Goal: Task Accomplishment & Management: Manage account settings

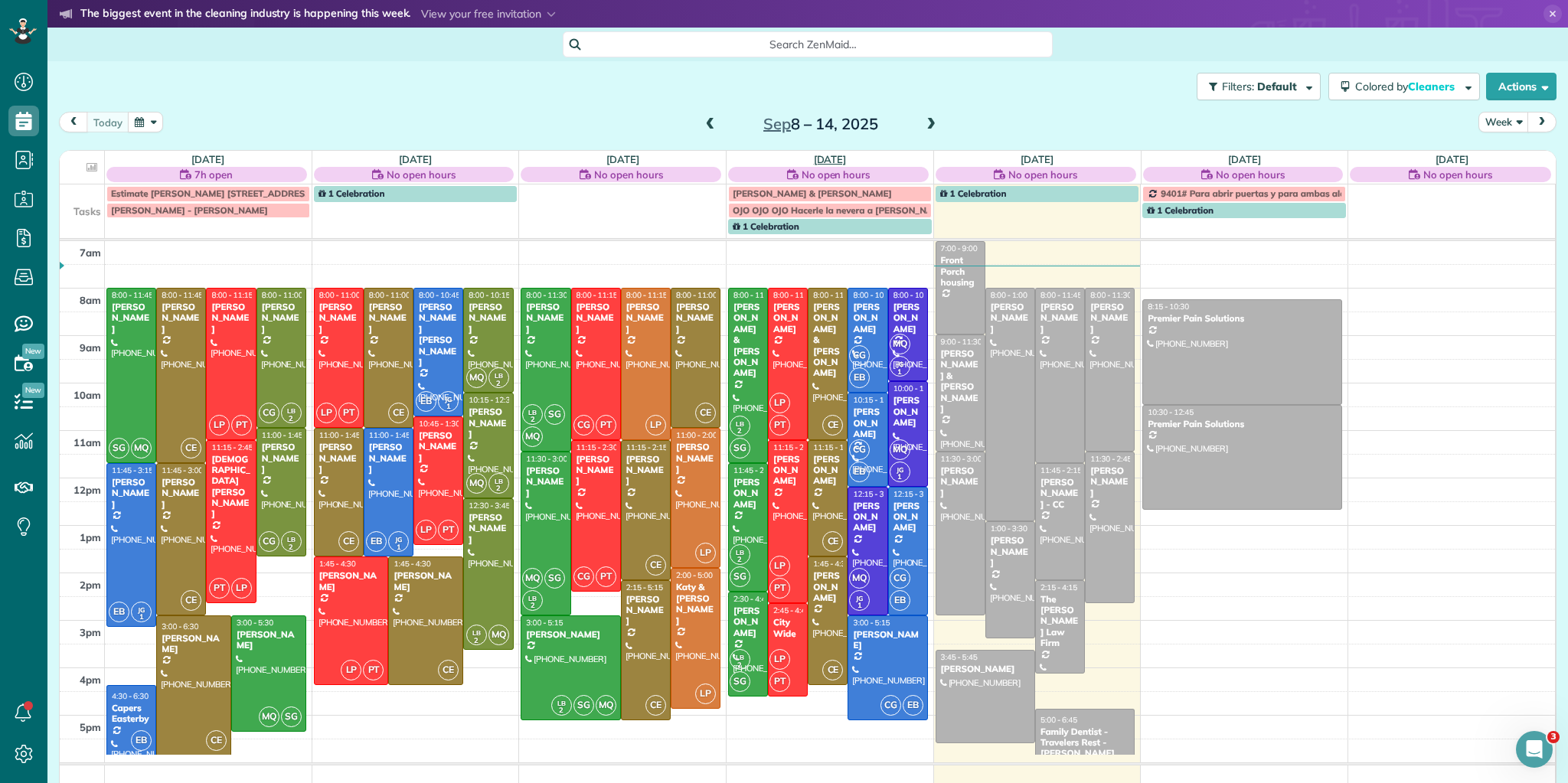
click at [819, 154] on link "[DATE]" at bounding box center [830, 159] width 33 height 12
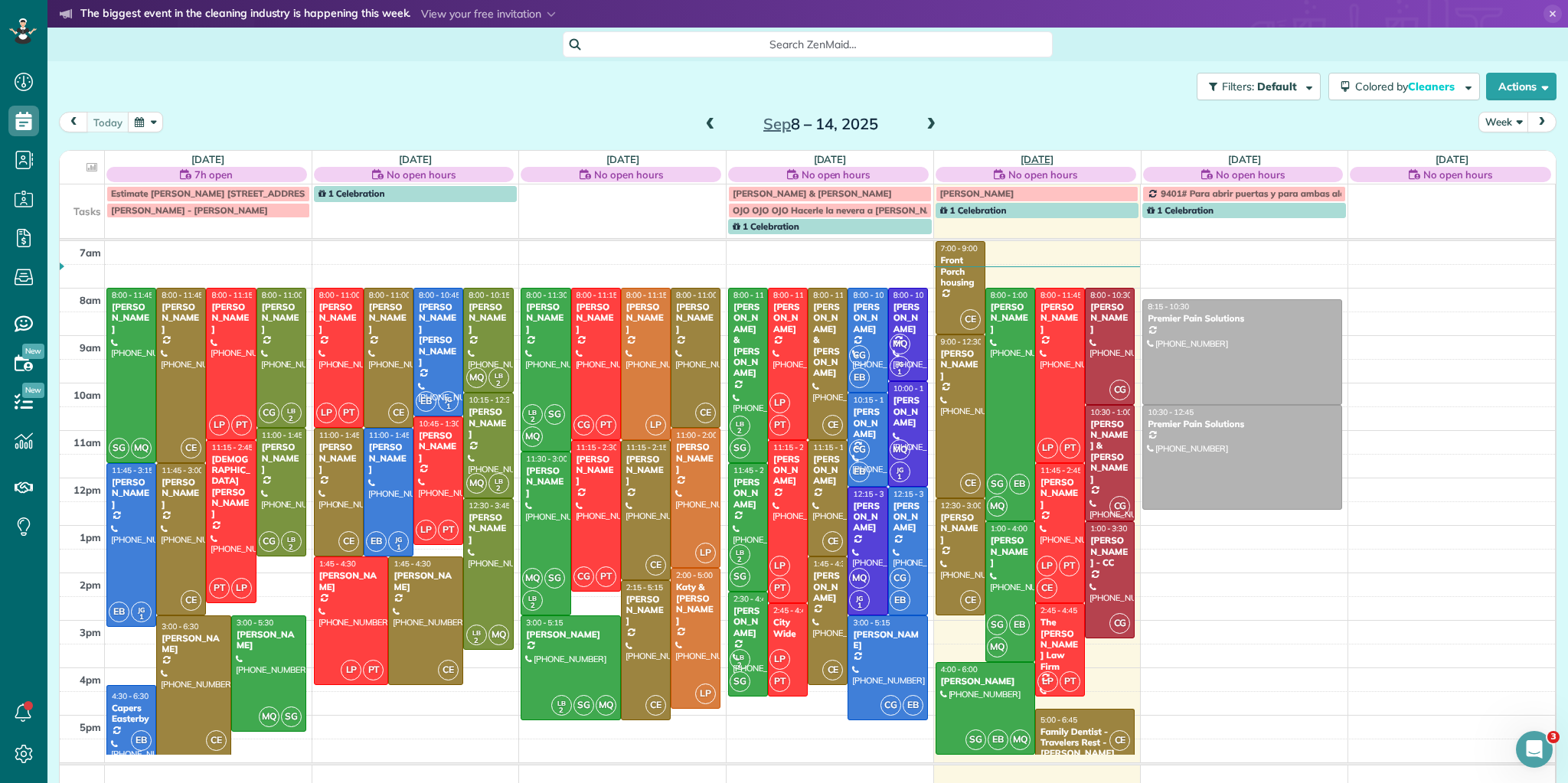
click at [1027, 157] on link "Fri 9/12" at bounding box center [1037, 159] width 33 height 12
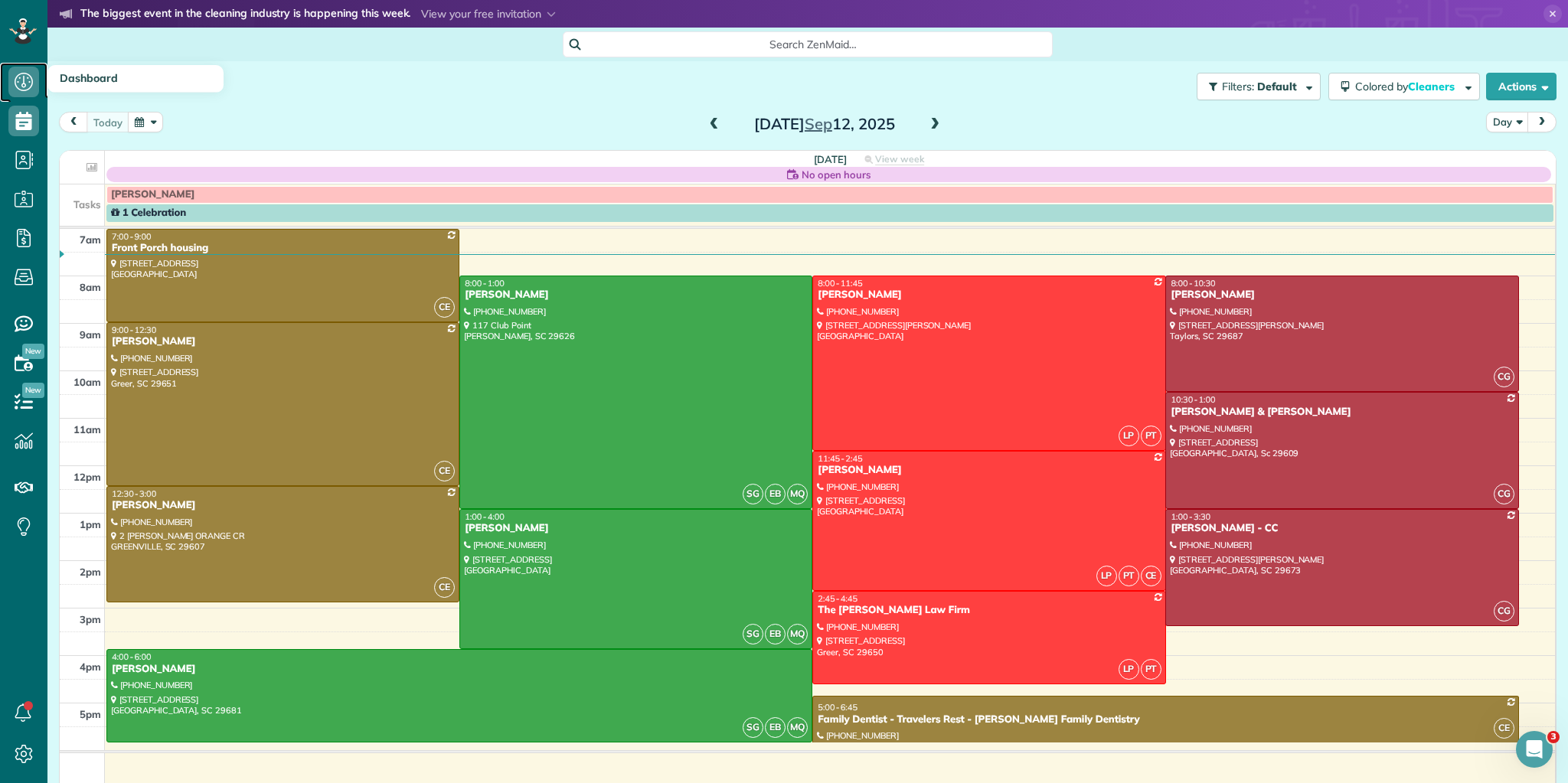
click at [21, 75] on icon at bounding box center [24, 82] width 31 height 31
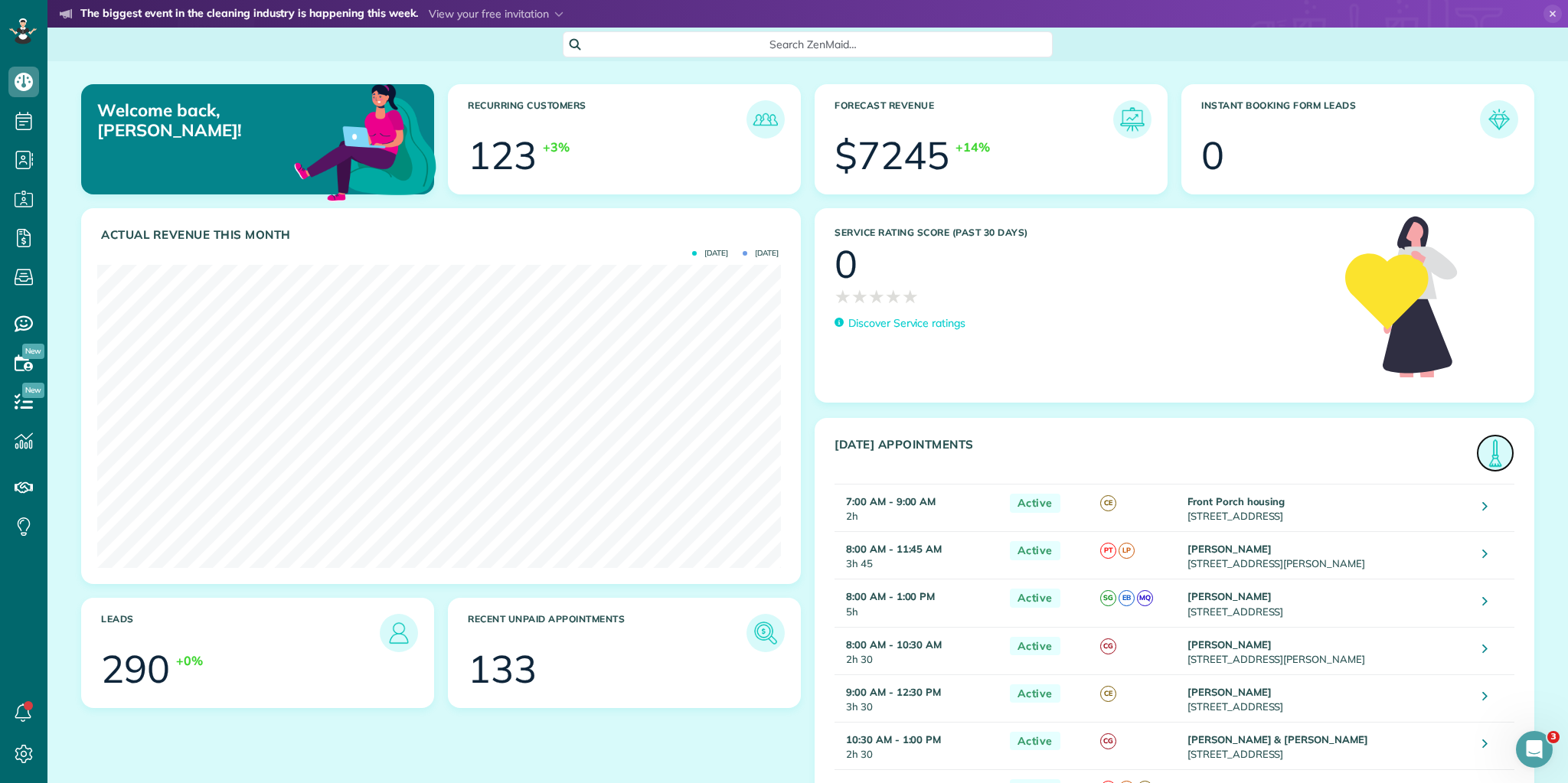
click at [1485, 461] on img at bounding box center [1496, 453] width 35 height 35
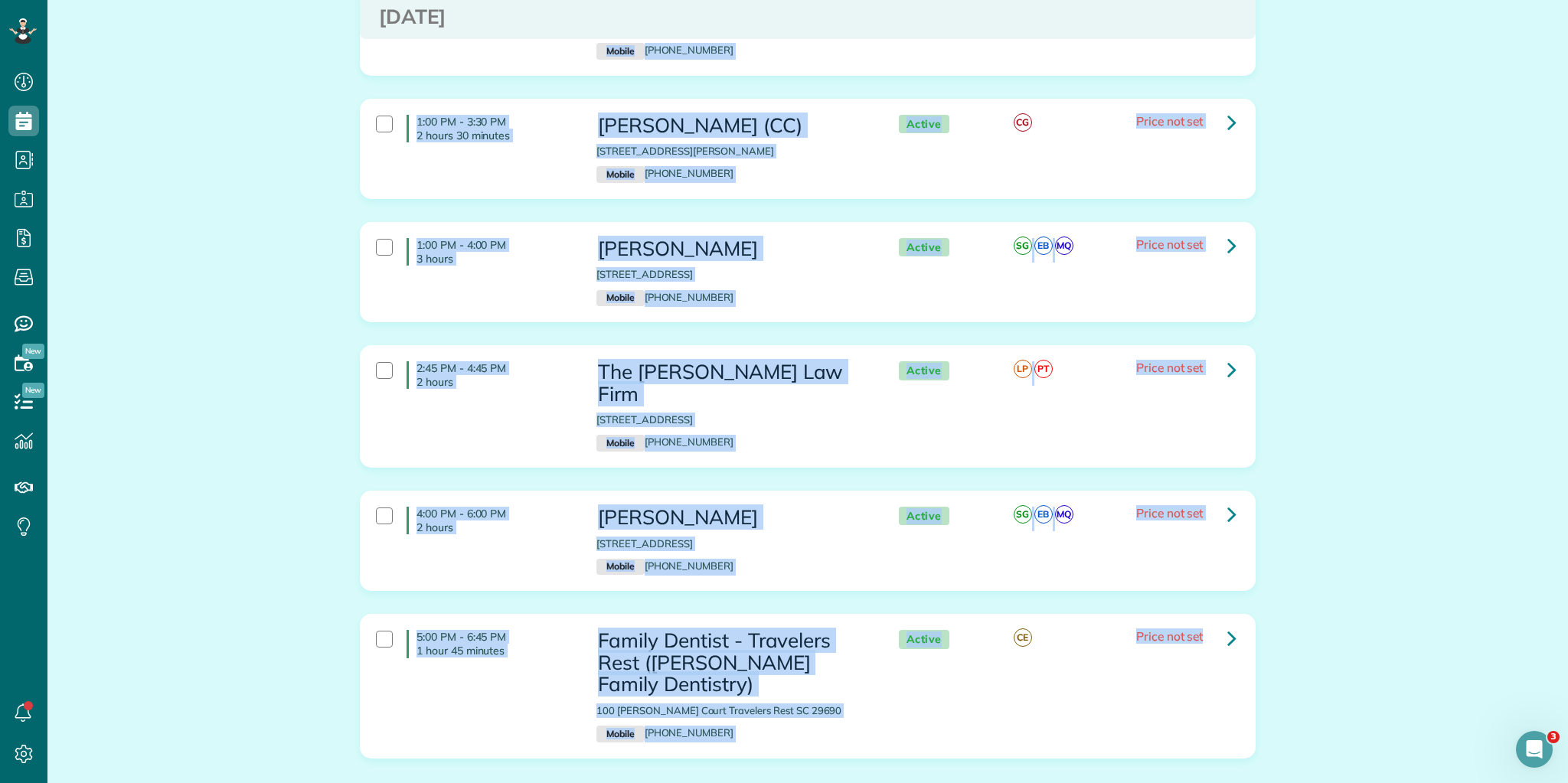
scroll to position [1124, 0]
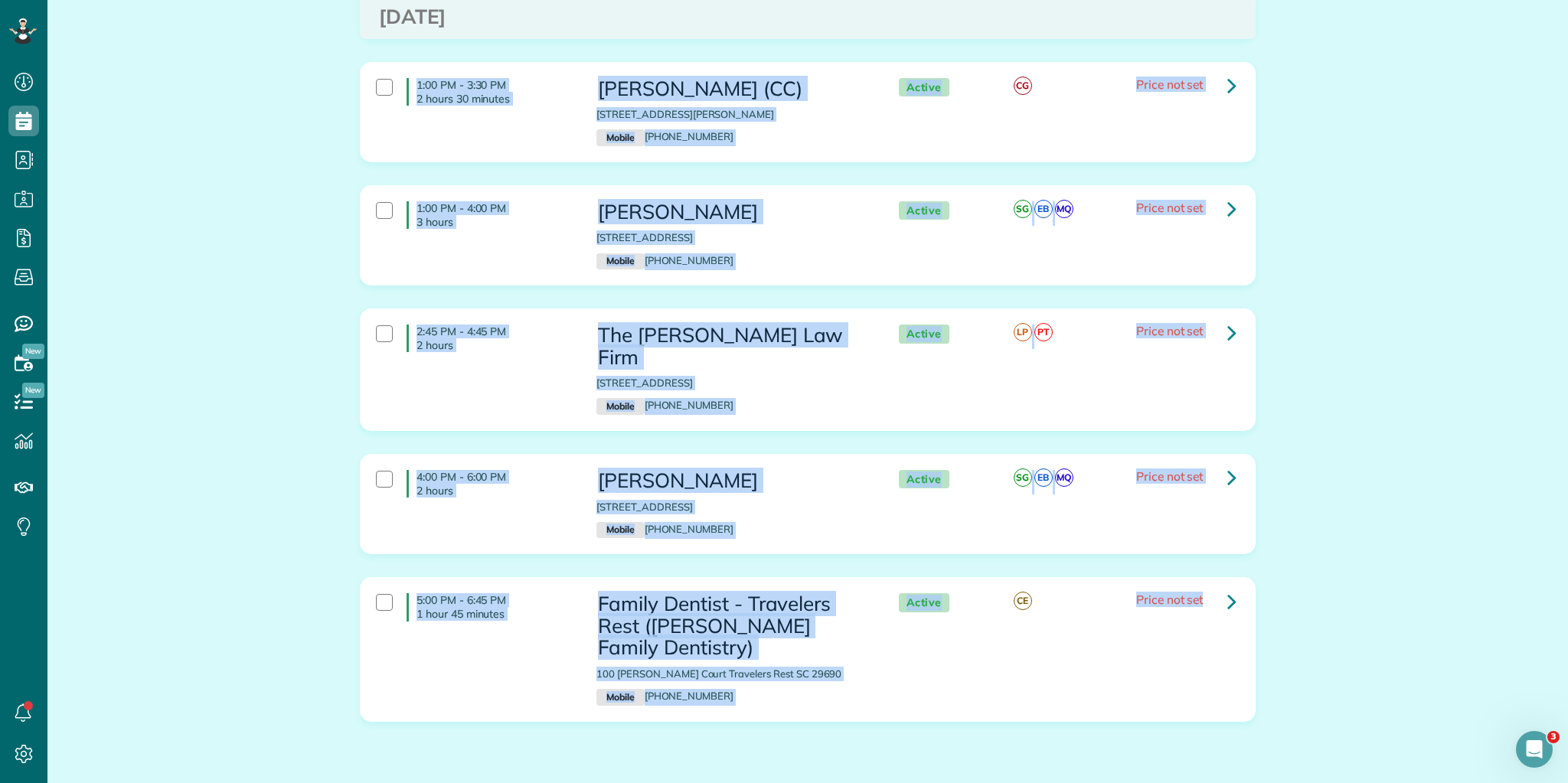
drag, startPoint x: 412, startPoint y: 222, endPoint x: 1382, endPoint y: 718, distance: 1089.5
click at [1435, 782] on html "Dashboard Scheduling Calendar View List View Dispatch View - Weekly scheduling …" at bounding box center [784, 392] width 1568 height 783
copy div "7:00 AM - 9:00 AM 2 hours Front Porch housing 1433 Cleveland Street Greenville …"
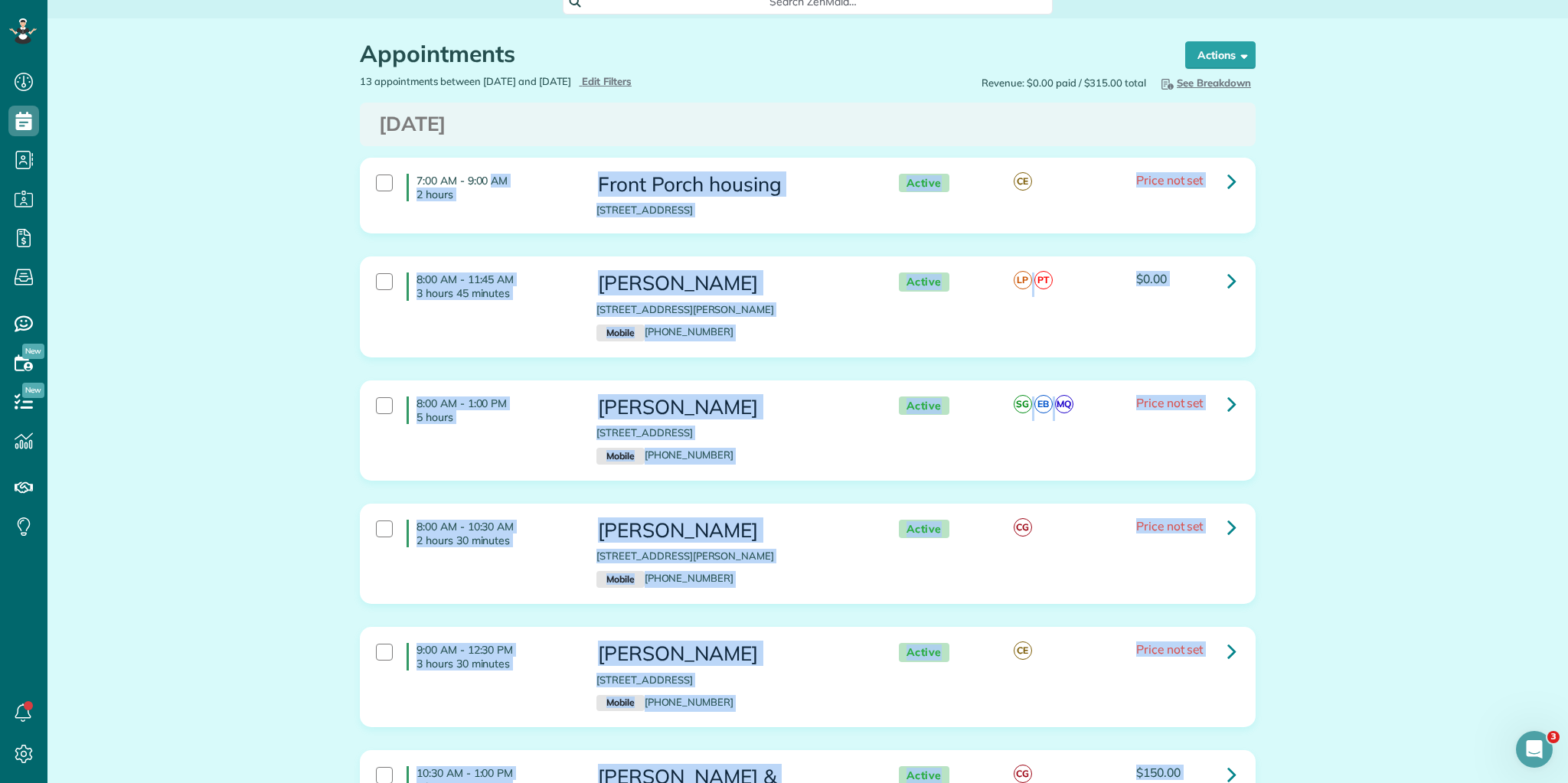
scroll to position [0, 0]
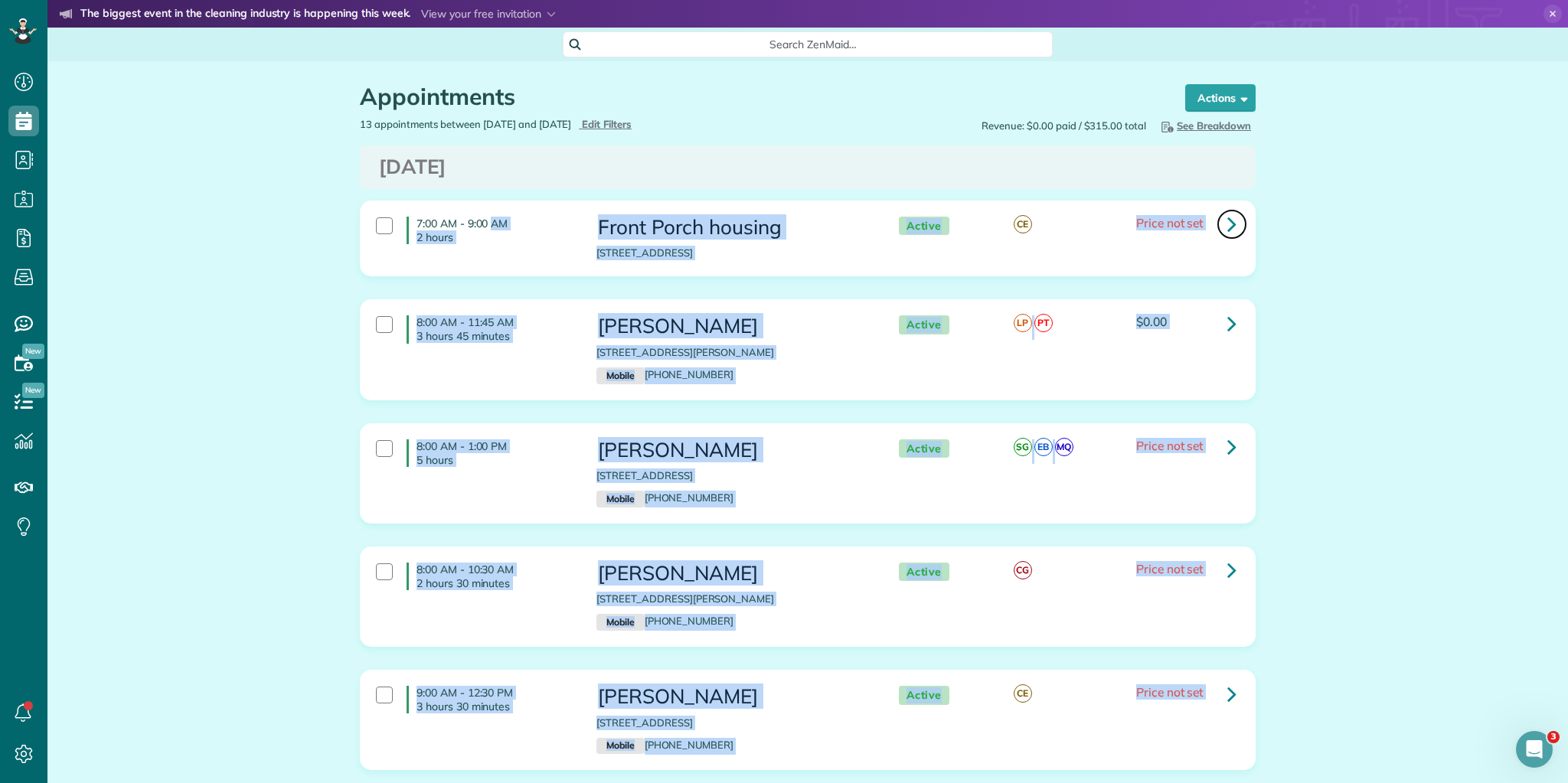
click at [1234, 226] on link at bounding box center [1232, 224] width 31 height 31
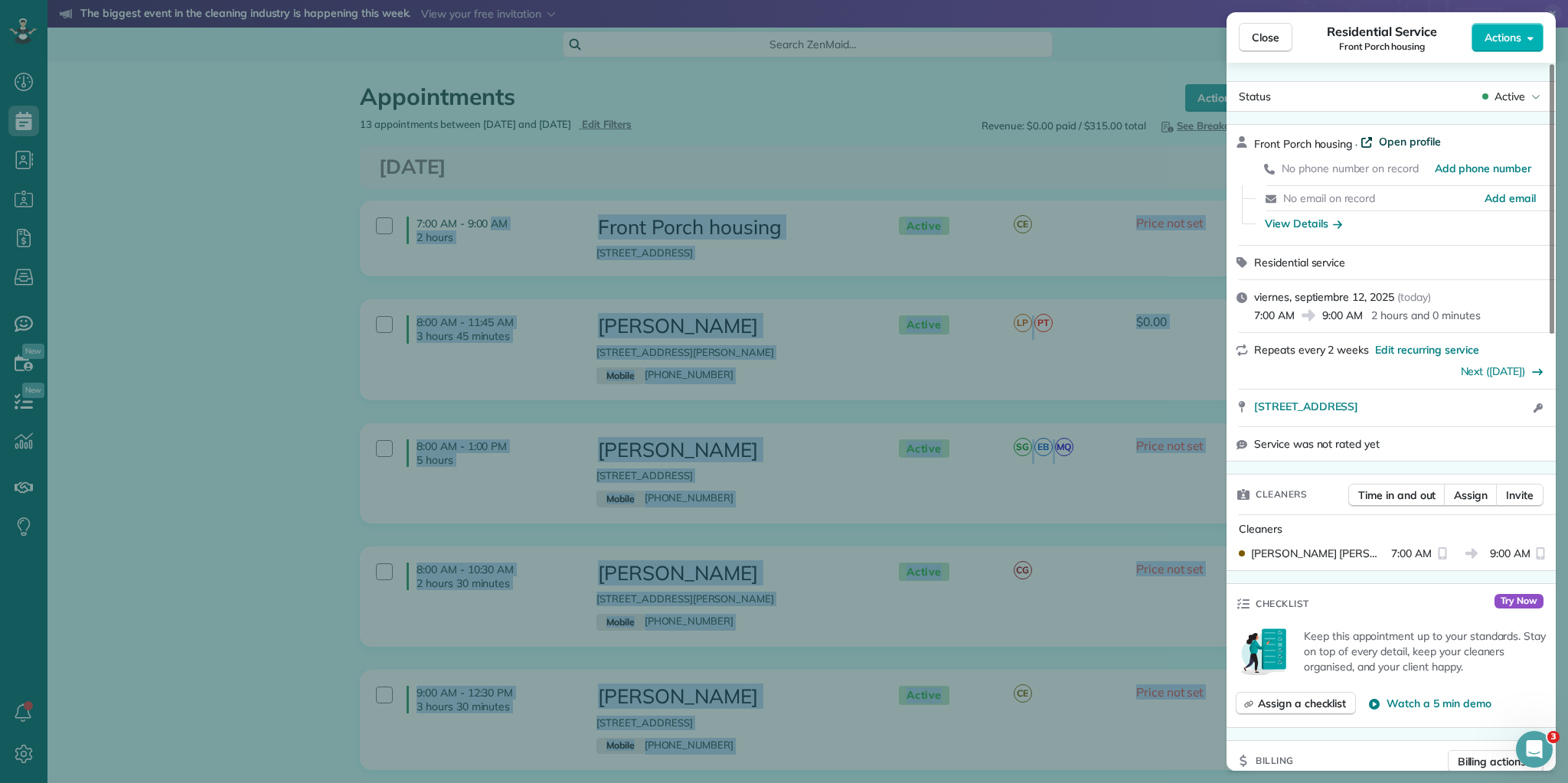
click at [1408, 143] on span "Open profile" at bounding box center [1410, 141] width 62 height 15
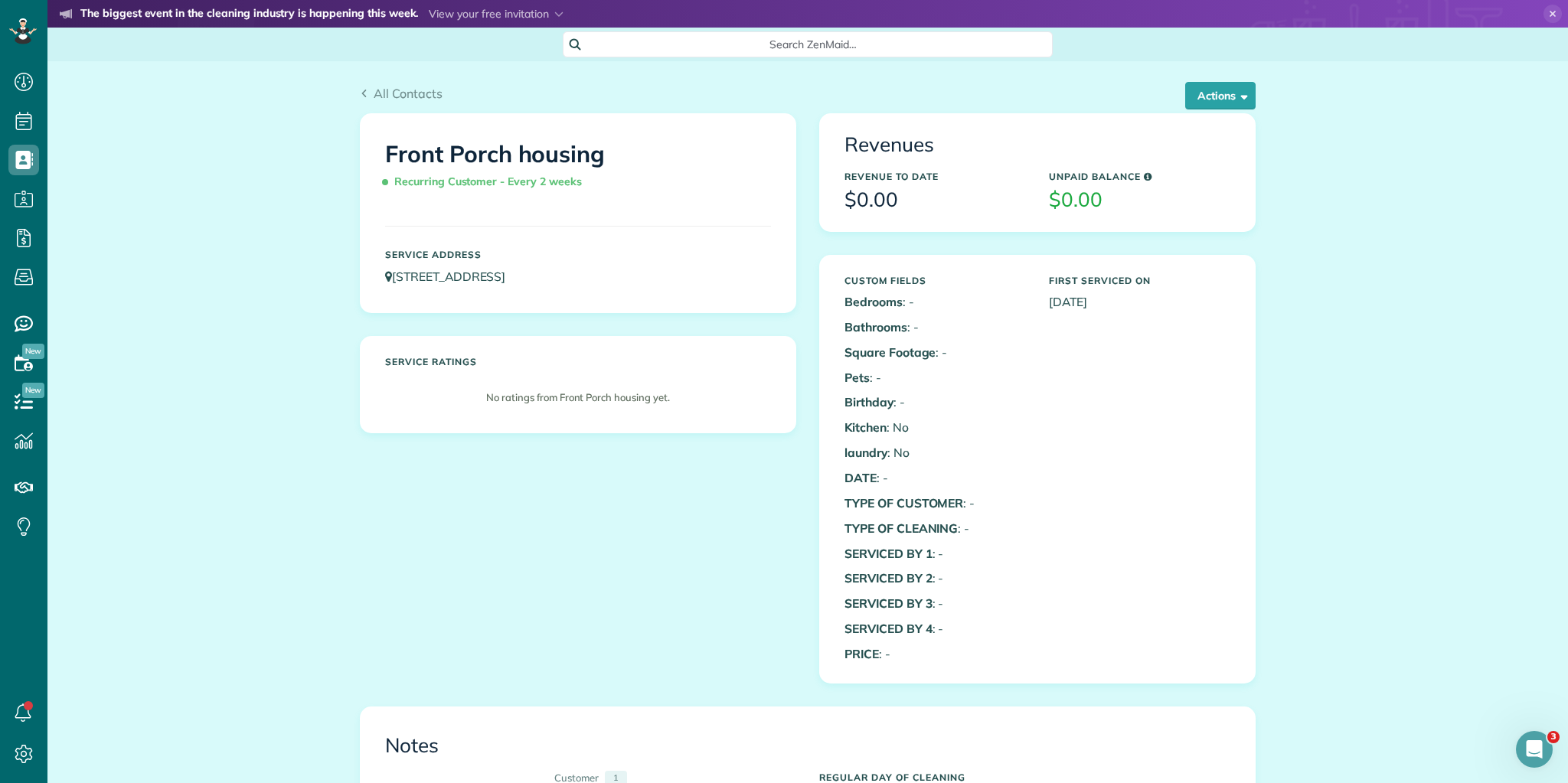
scroll to position [7, 7]
click at [1227, 98] on button "Actions" at bounding box center [1220, 95] width 71 height 28
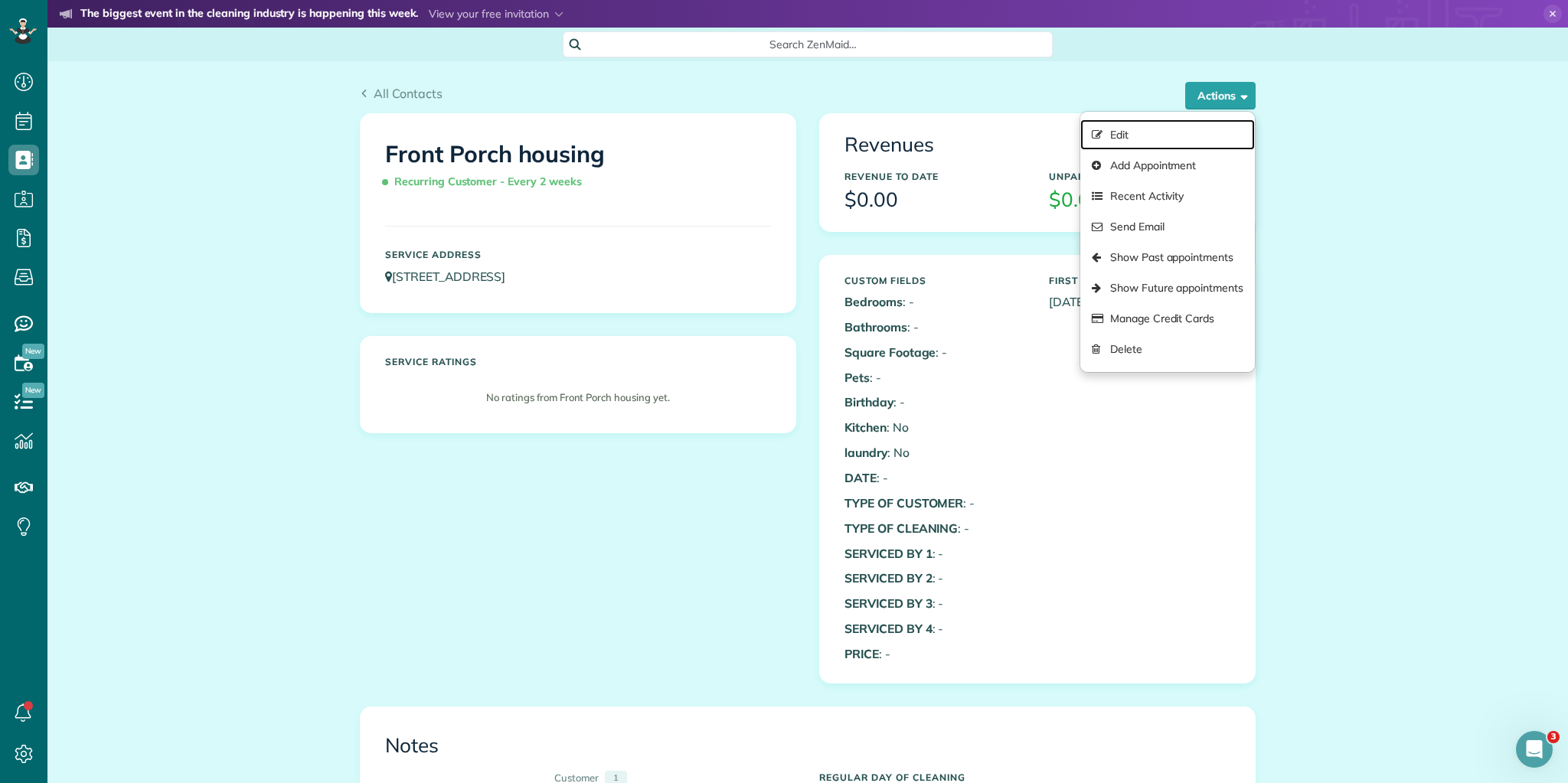
click at [1128, 136] on link "Edit" at bounding box center [1168, 134] width 175 height 31
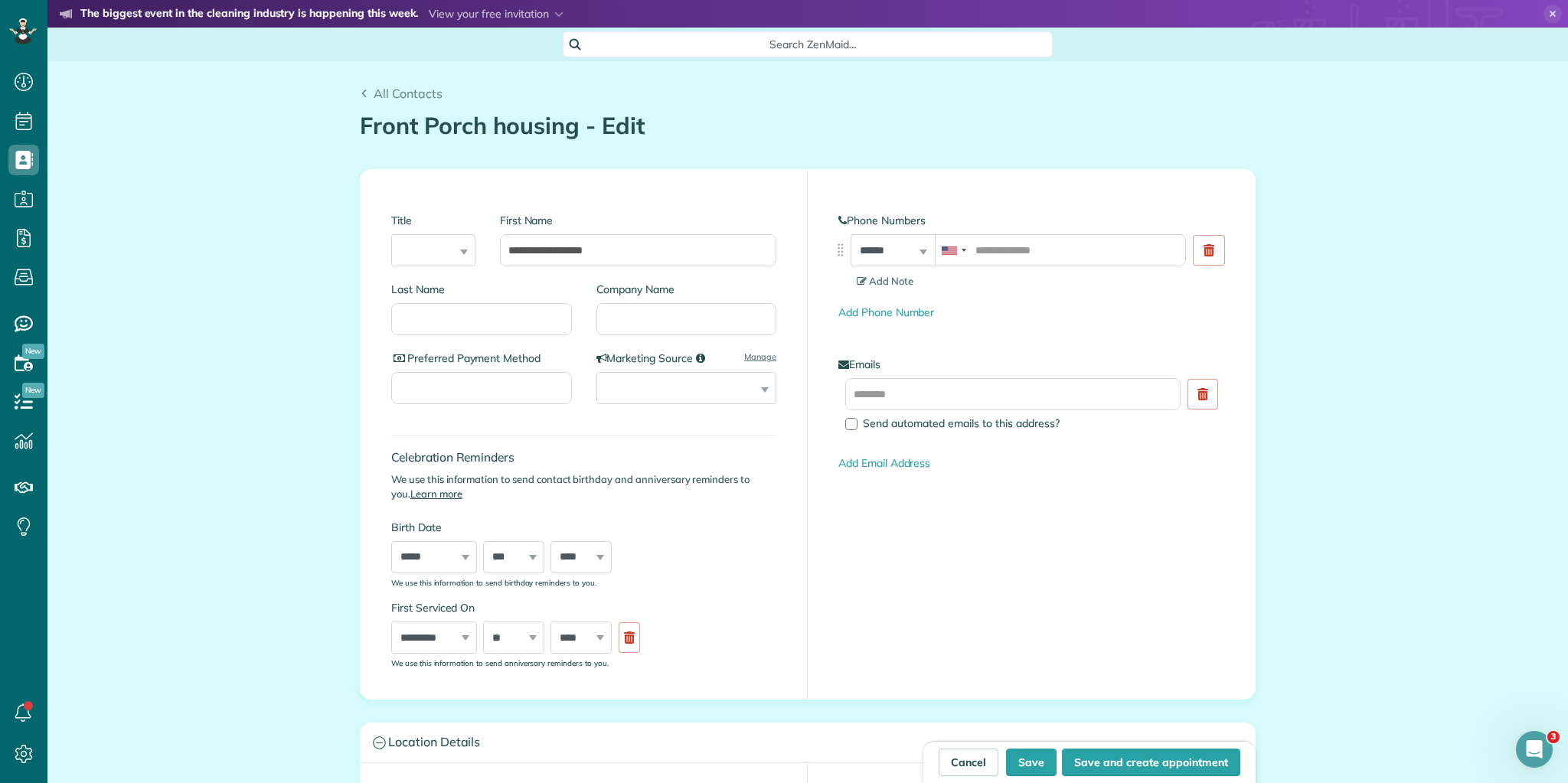
scroll to position [7, 7]
click at [1071, 252] on input "tel" at bounding box center [1060, 250] width 251 height 32
click at [1033, 763] on button "Save" at bounding box center [1032, 762] width 51 height 28
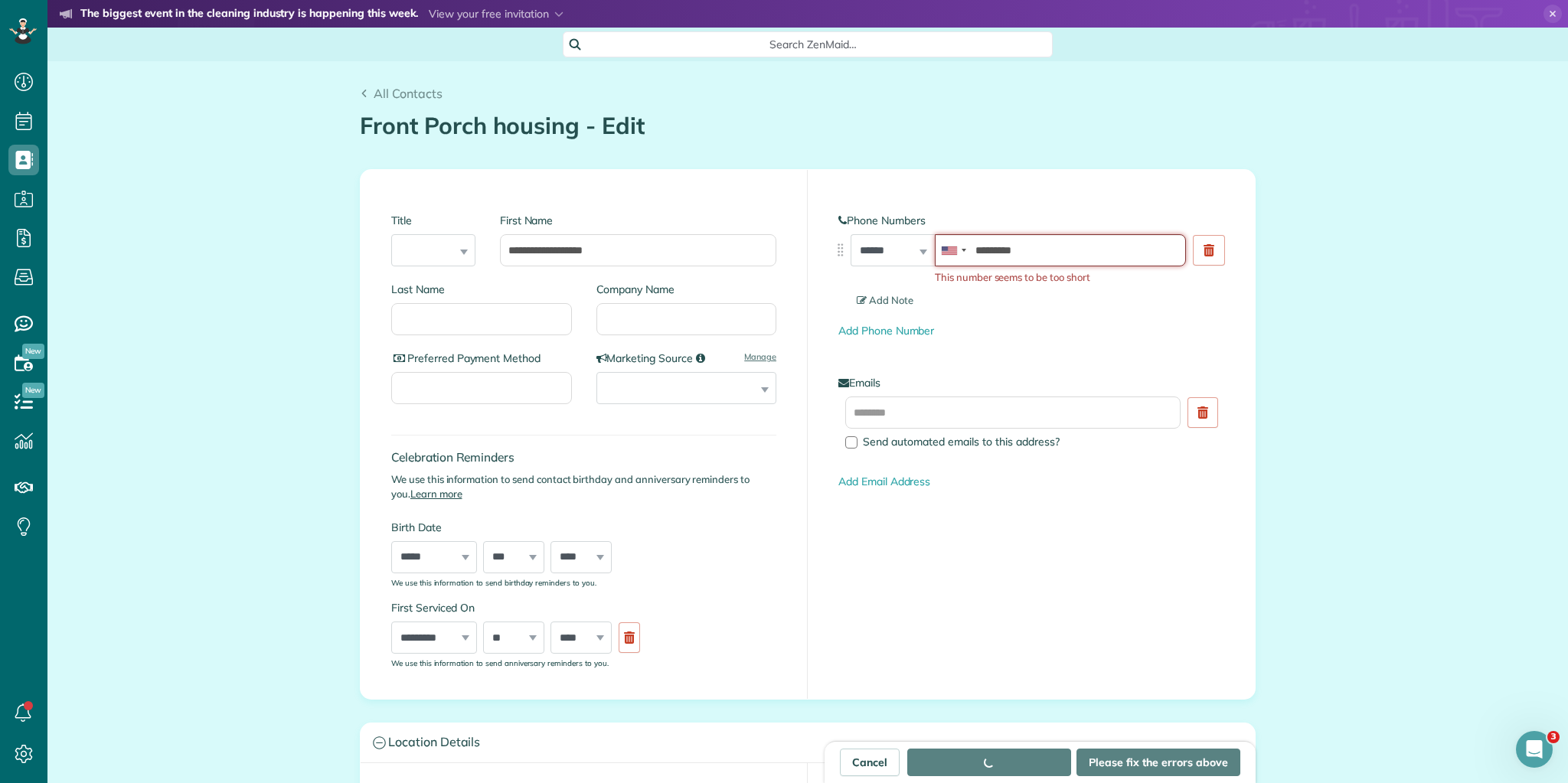
click at [1056, 253] on input "*********" at bounding box center [1060, 250] width 251 height 32
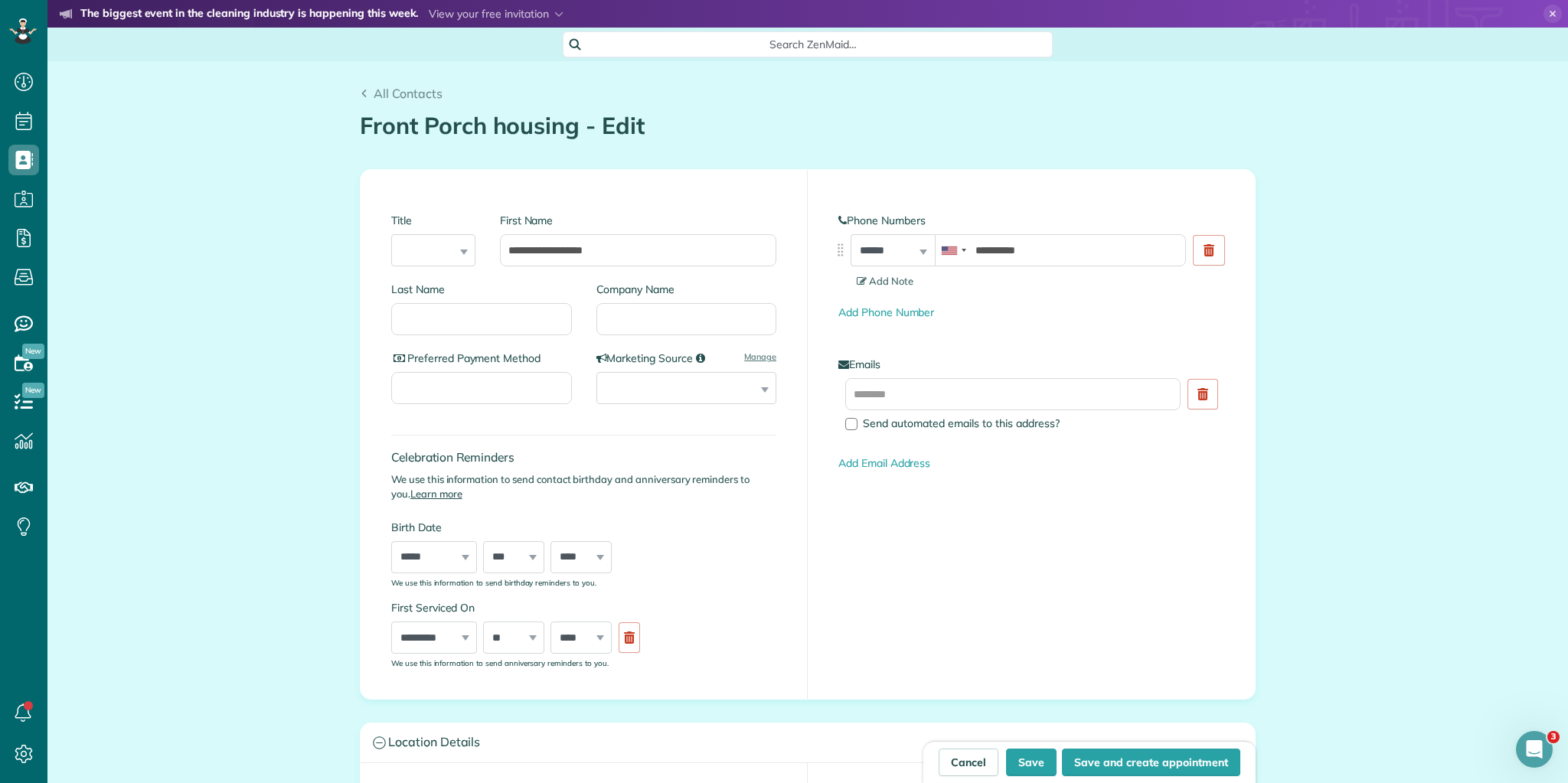
click at [1008, 551] on div "**********" at bounding box center [808, 434] width 894 height 528
click at [1026, 744] on div "Cancel Save Save and create appointment" at bounding box center [1090, 762] width 332 height 42
click at [1037, 763] on button "Save" at bounding box center [1032, 762] width 51 height 28
type input "**********"
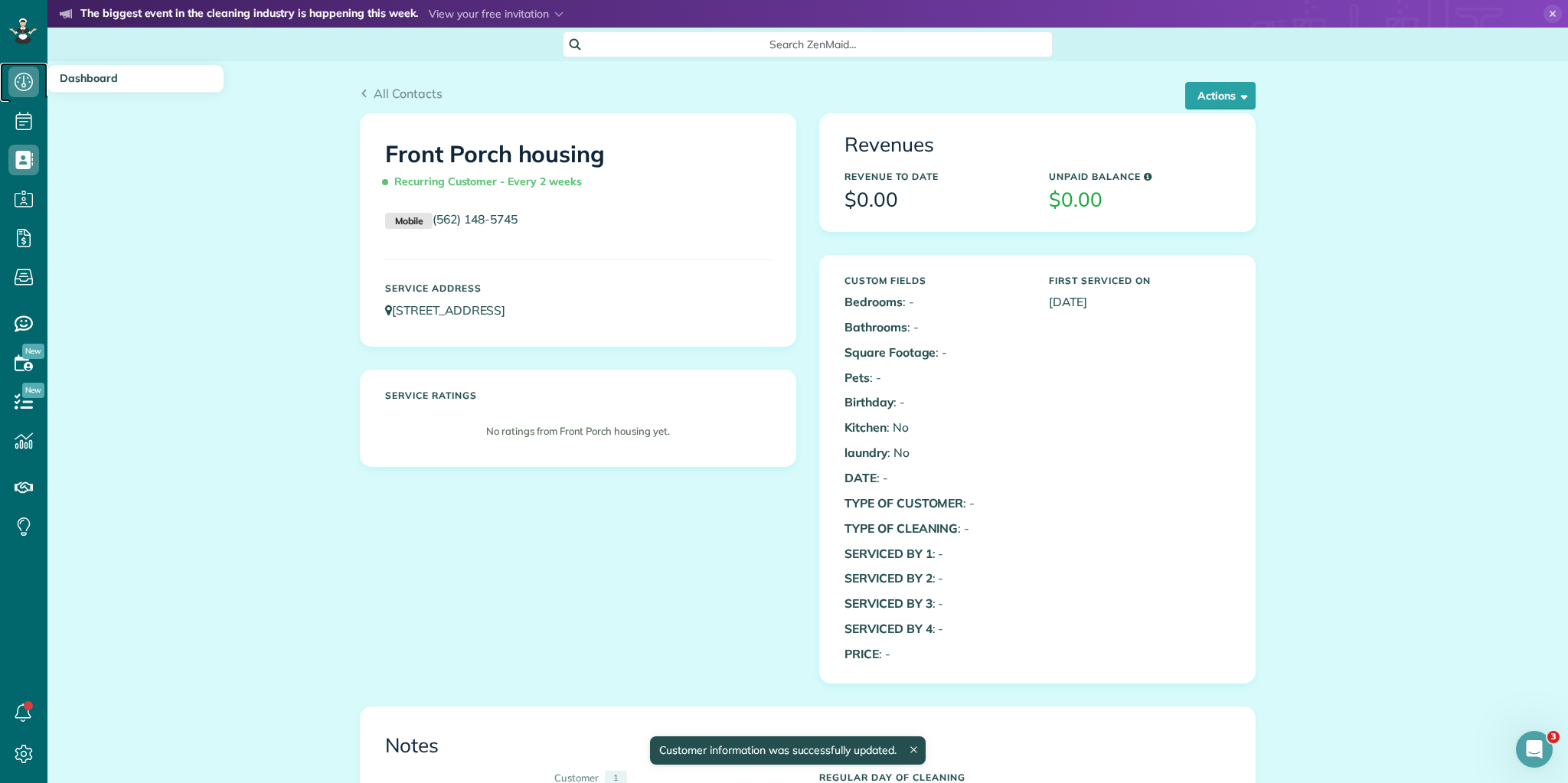
click at [21, 83] on icon at bounding box center [24, 82] width 31 height 31
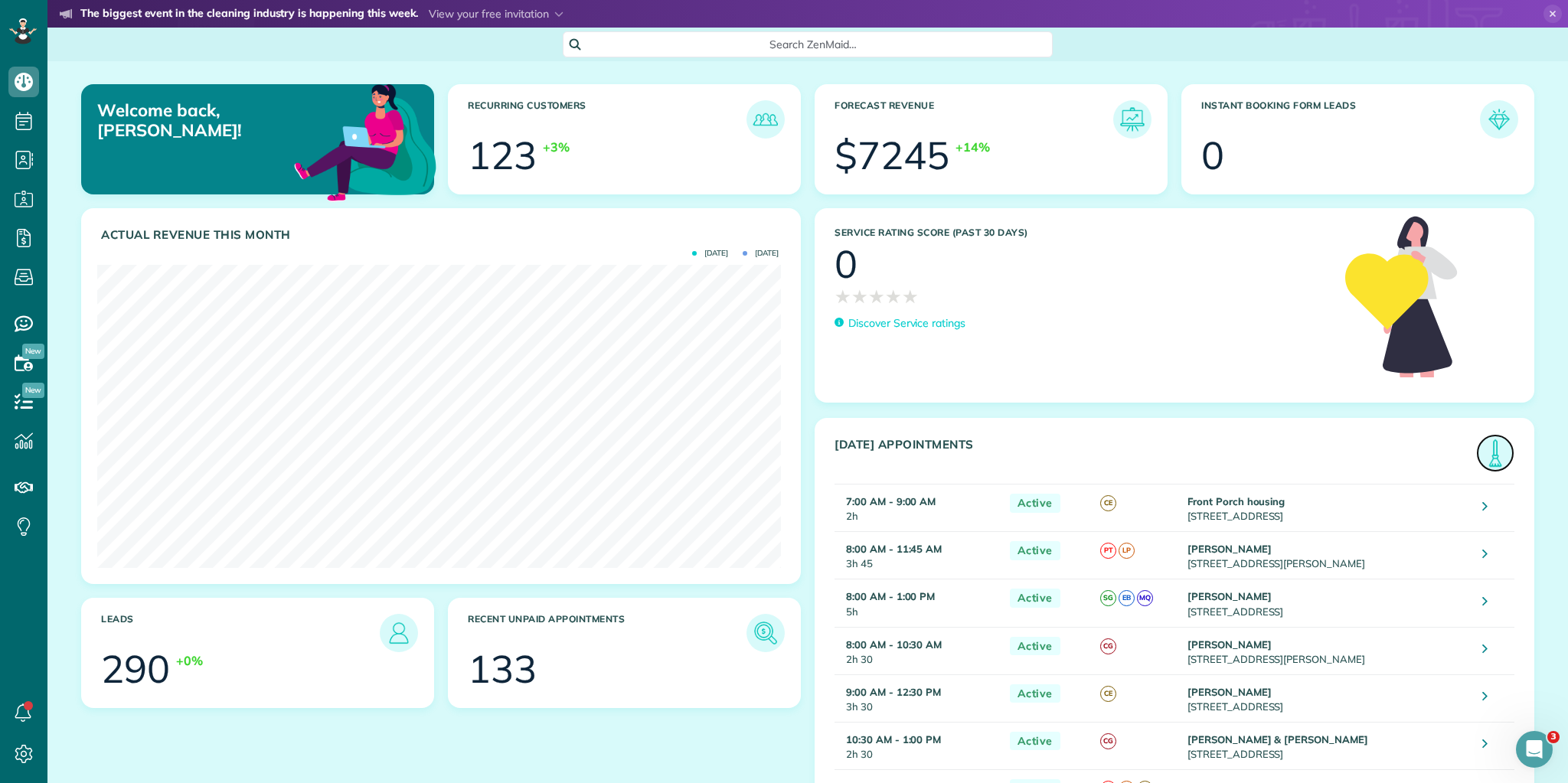
click at [1489, 442] on img at bounding box center [1496, 453] width 35 height 35
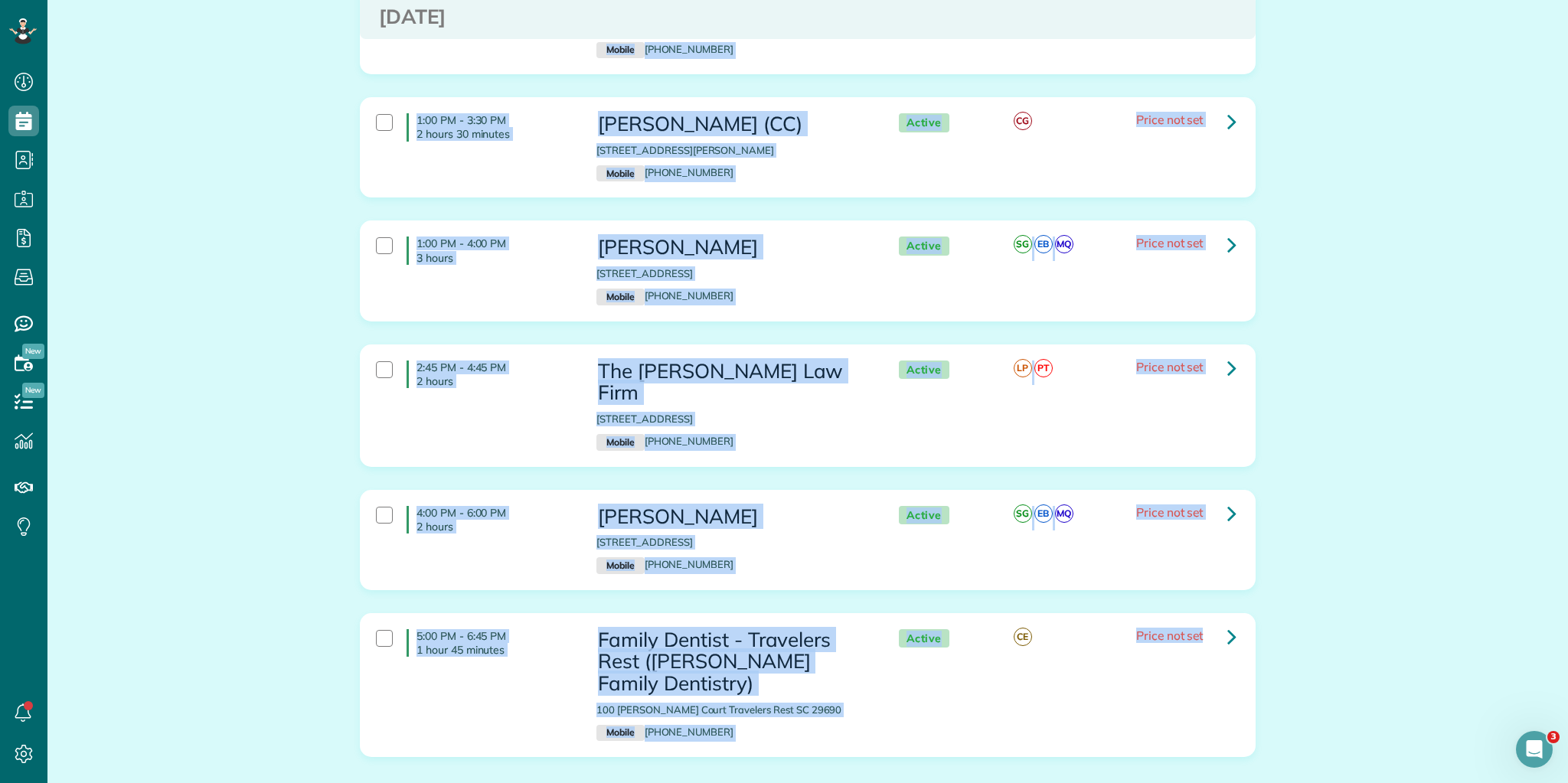
scroll to position [1148, 0]
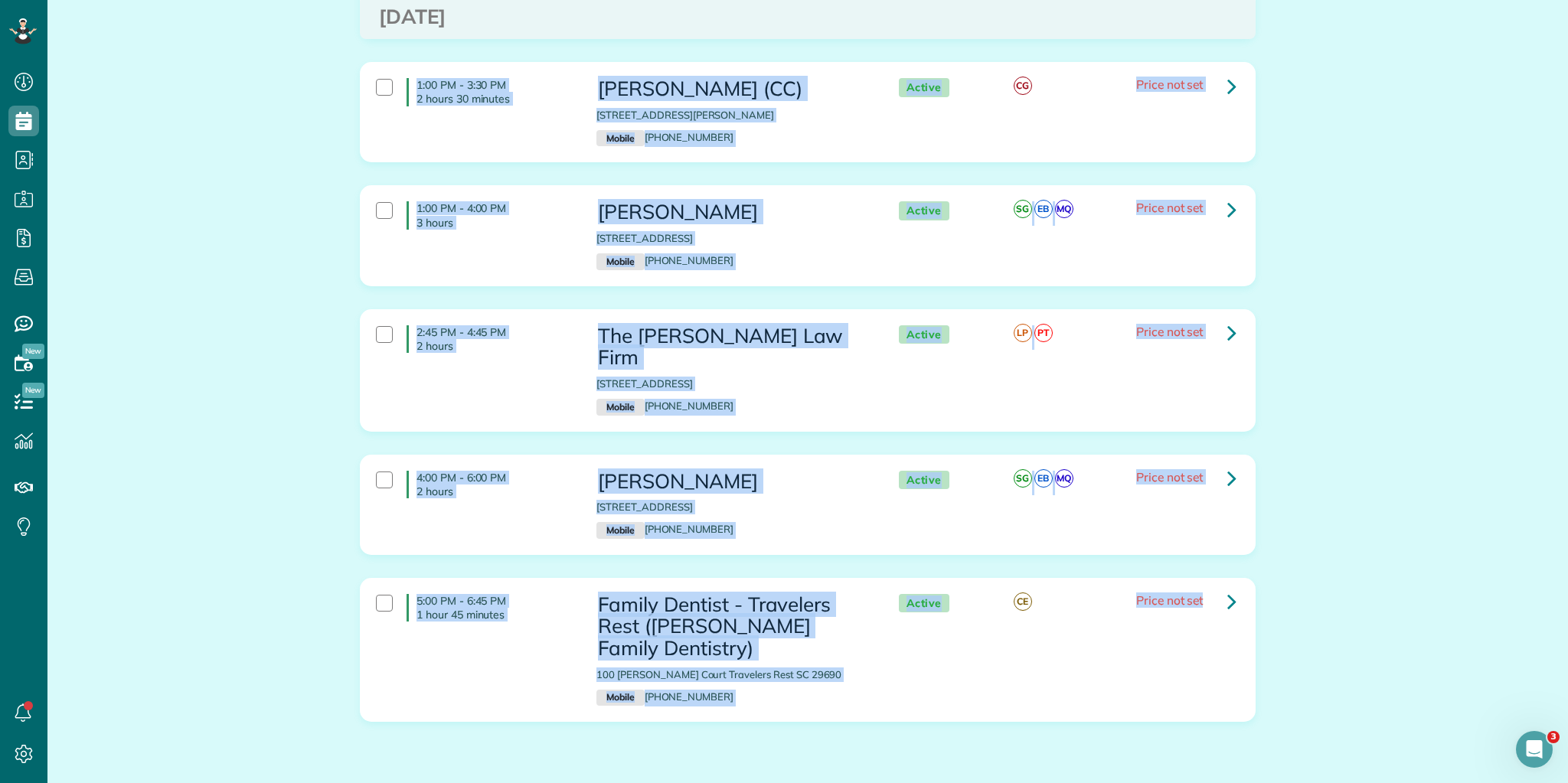
drag, startPoint x: 413, startPoint y: 218, endPoint x: 1326, endPoint y: 677, distance: 1021.9
click at [1398, 782] on html "Dashboard Scheduling Calendar View List View Dispatch View - Weekly scheduling …" at bounding box center [784, 392] width 1568 height 783
copy div "7:00 AM - 9:00 AM 2 hours Front Porch housing 1433 Cleveland Street Greenville …"
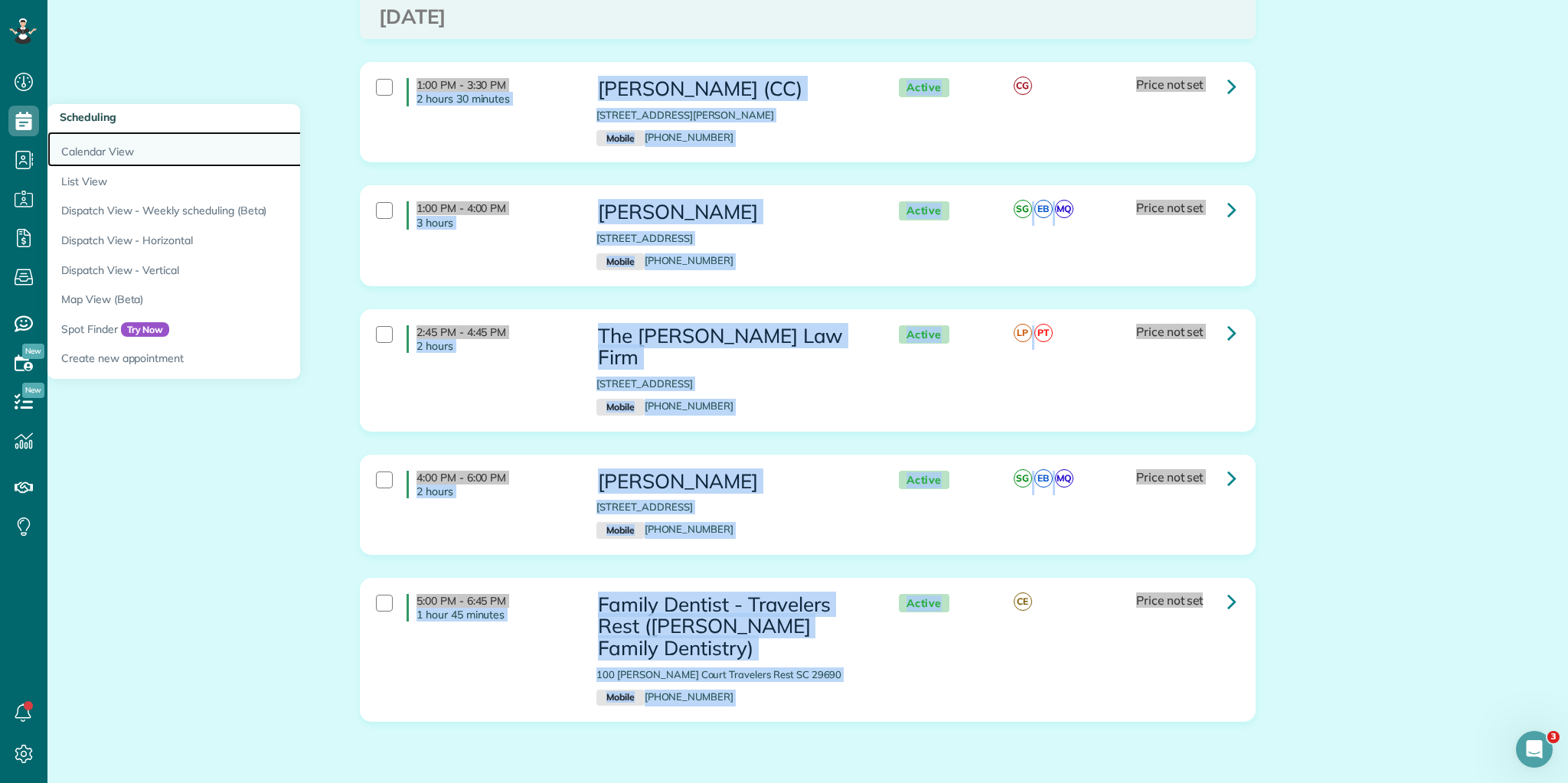
click at [91, 148] on link "Calendar View" at bounding box center [239, 149] width 383 height 35
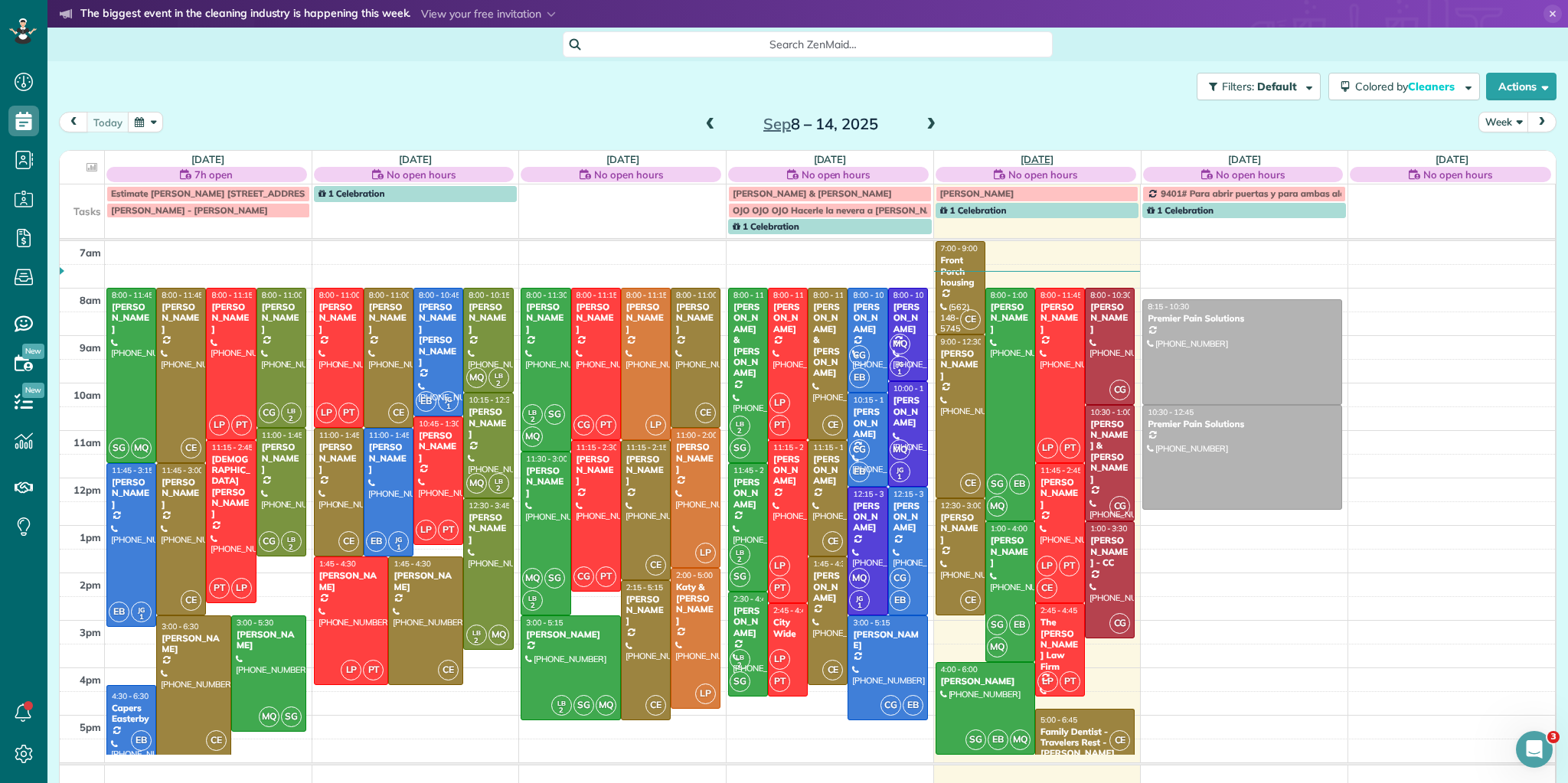
click at [1021, 158] on link "Fri 9/12" at bounding box center [1037, 159] width 33 height 12
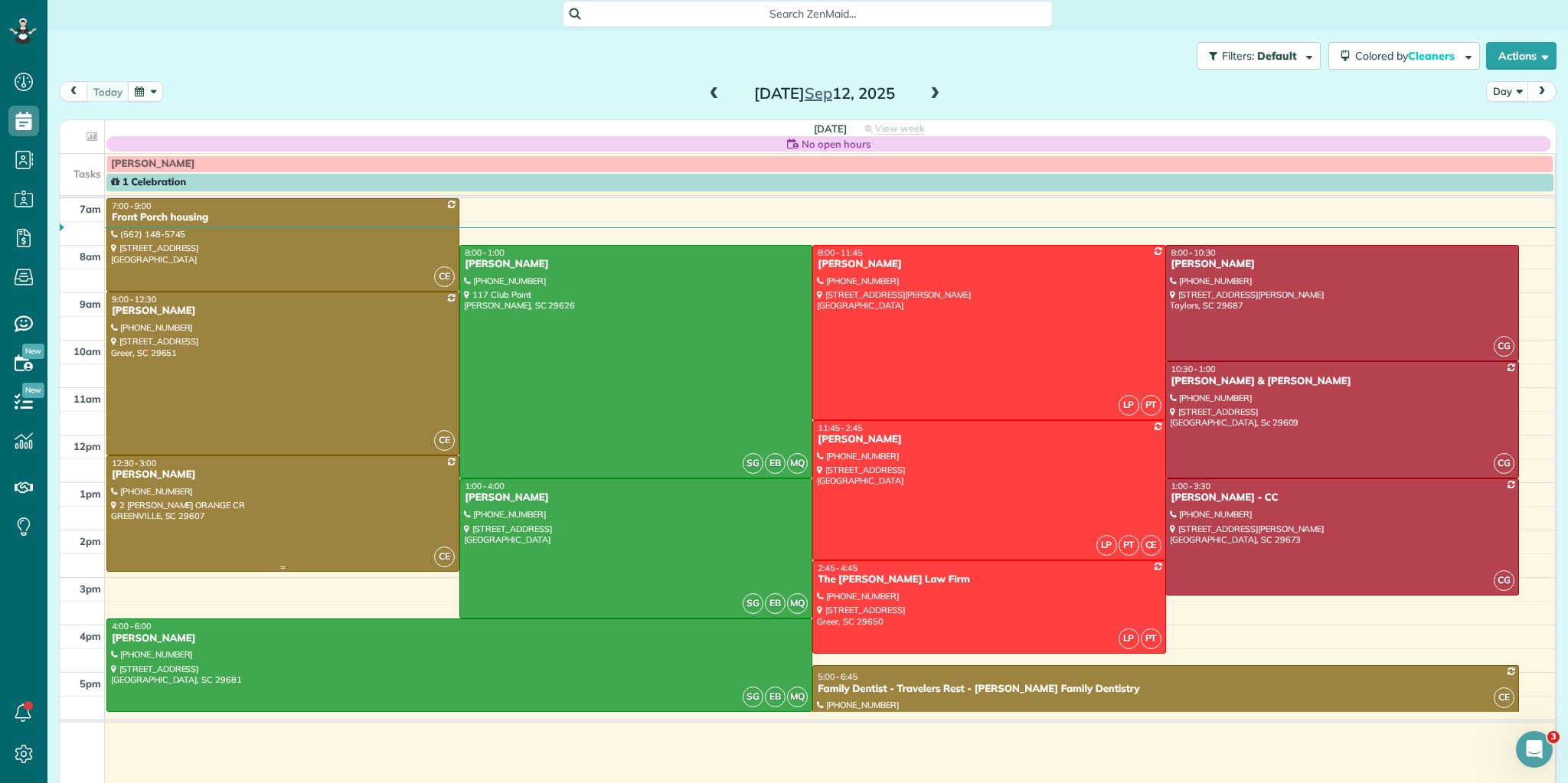
scroll to position [48, 0]
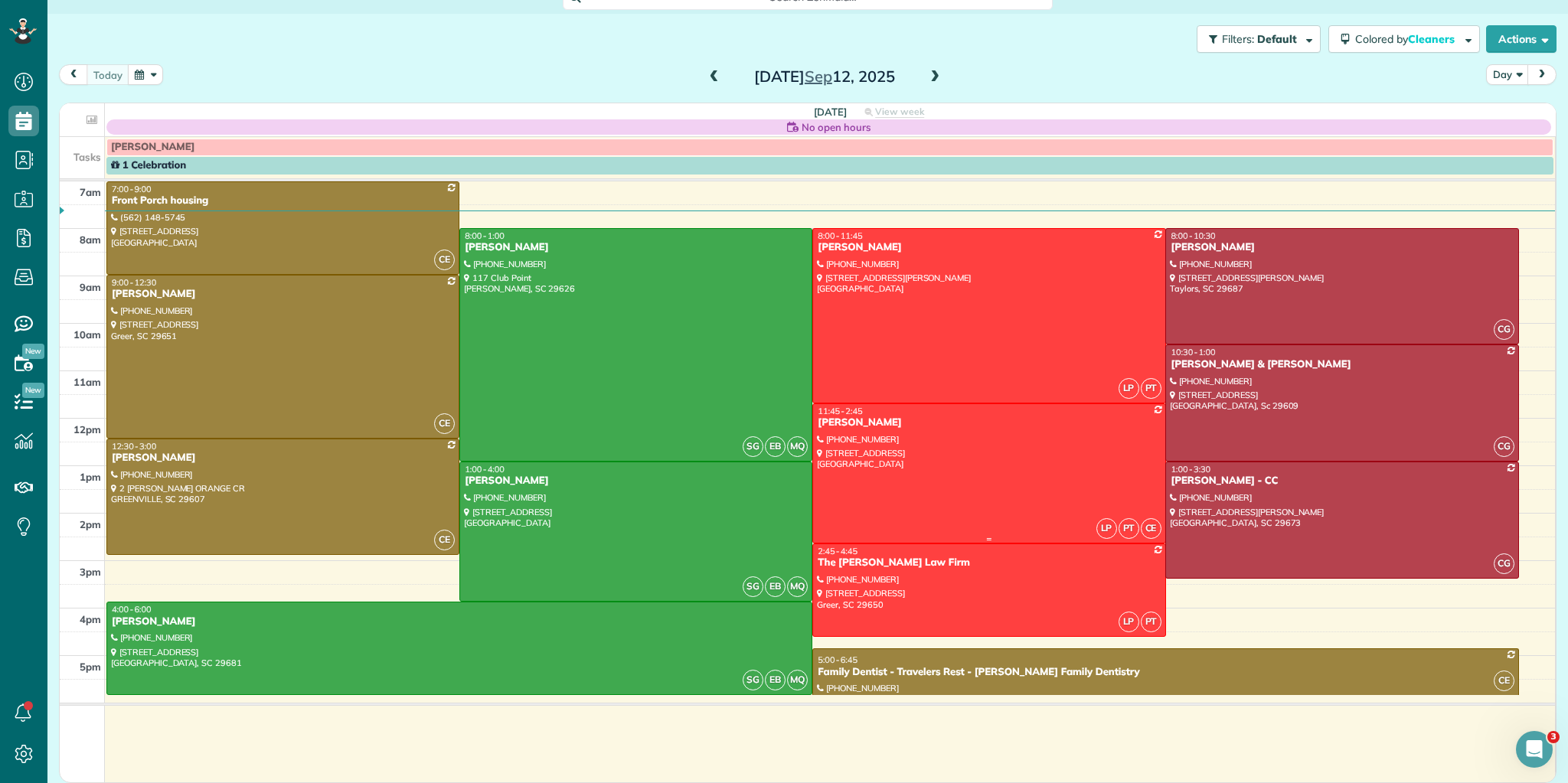
click at [1087, 456] on div at bounding box center [989, 473] width 351 height 138
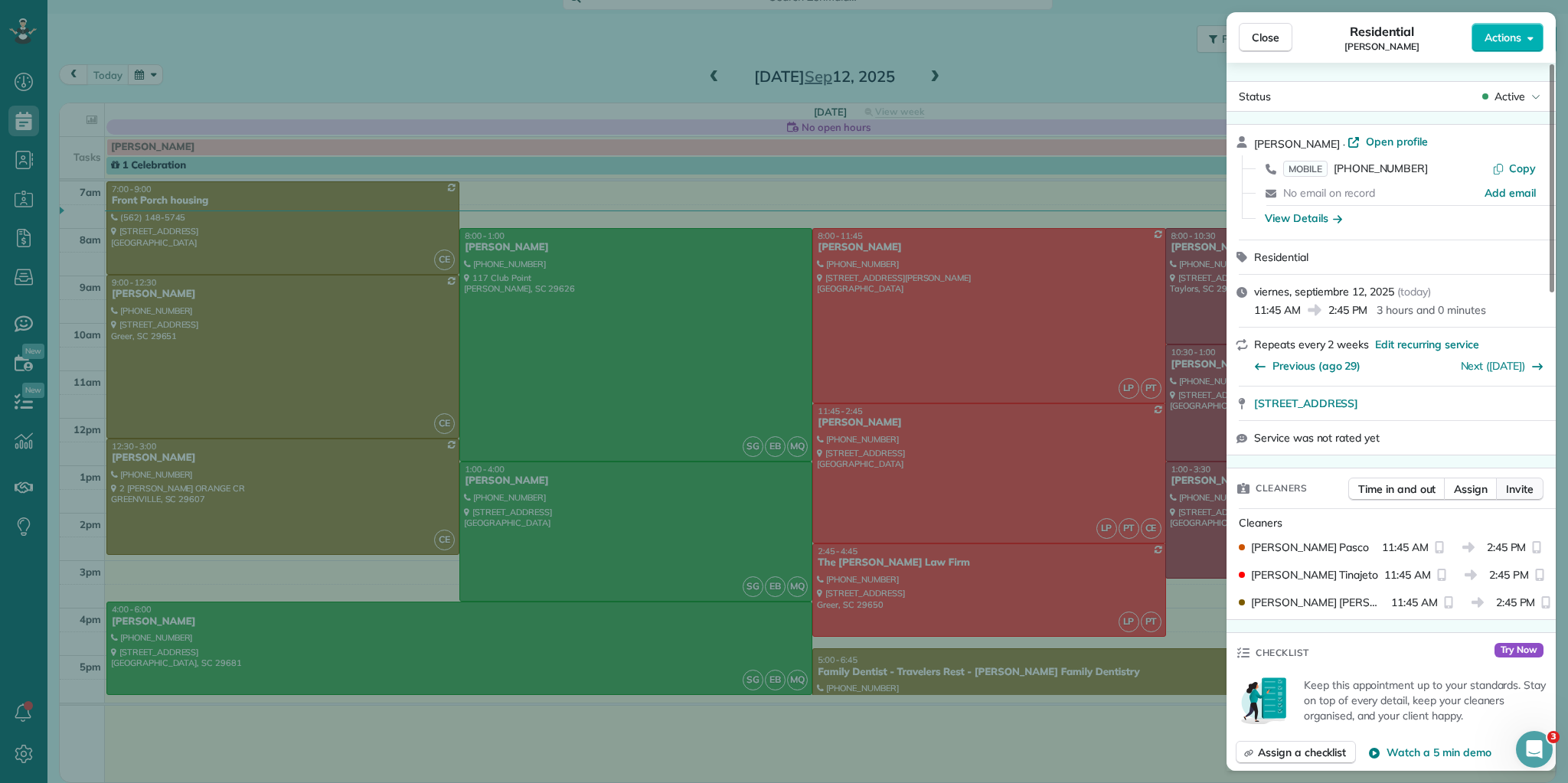
click at [1521, 481] on span "Invite" at bounding box center [1520, 488] width 28 height 15
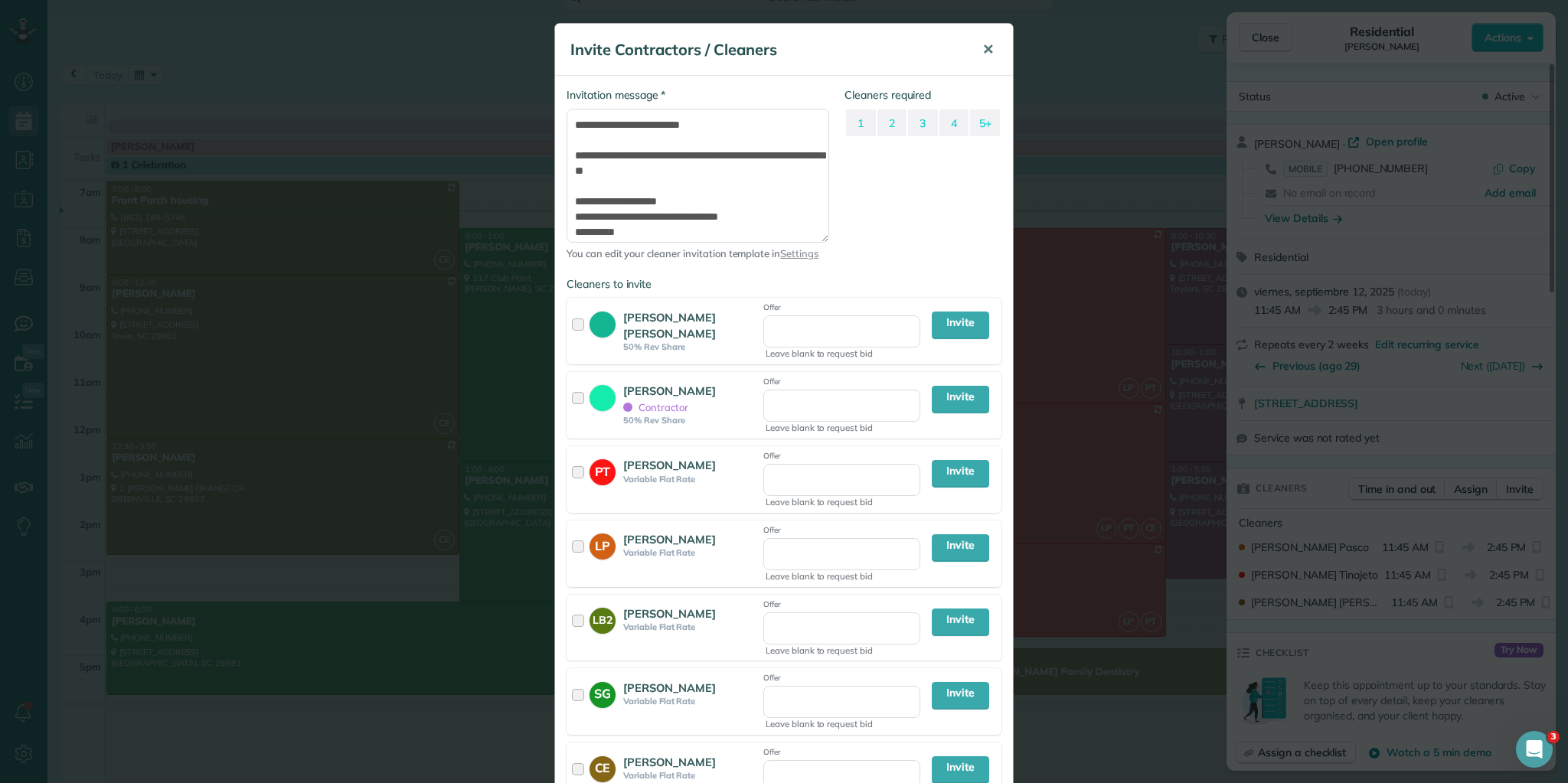
click at [986, 47] on span "✕" at bounding box center [988, 49] width 11 height 17
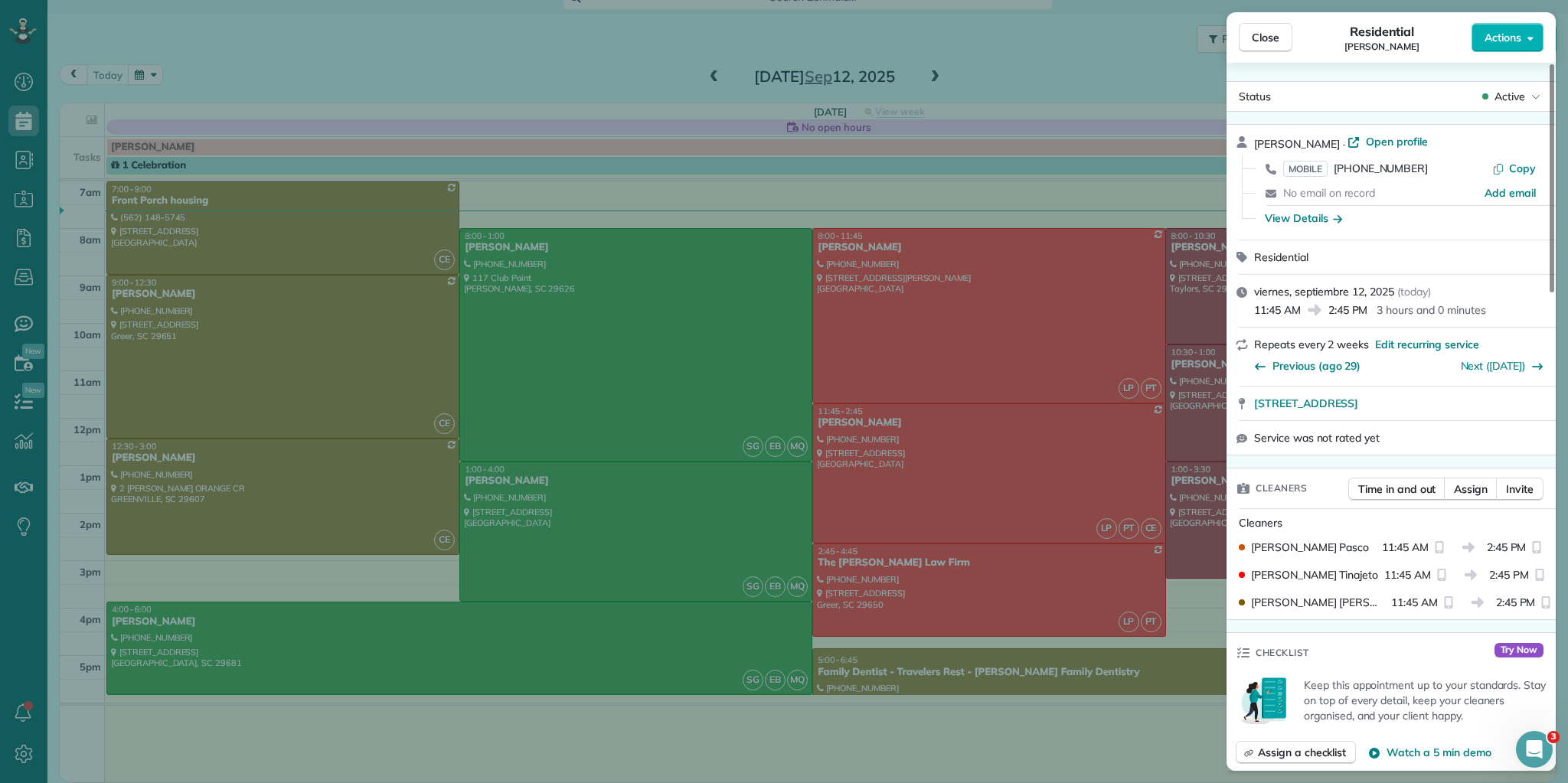
click at [1025, 551] on div "Close Residential Michele Dupuis Actions Status Active Michele Dupuis · Open pr…" at bounding box center [784, 392] width 1568 height 783
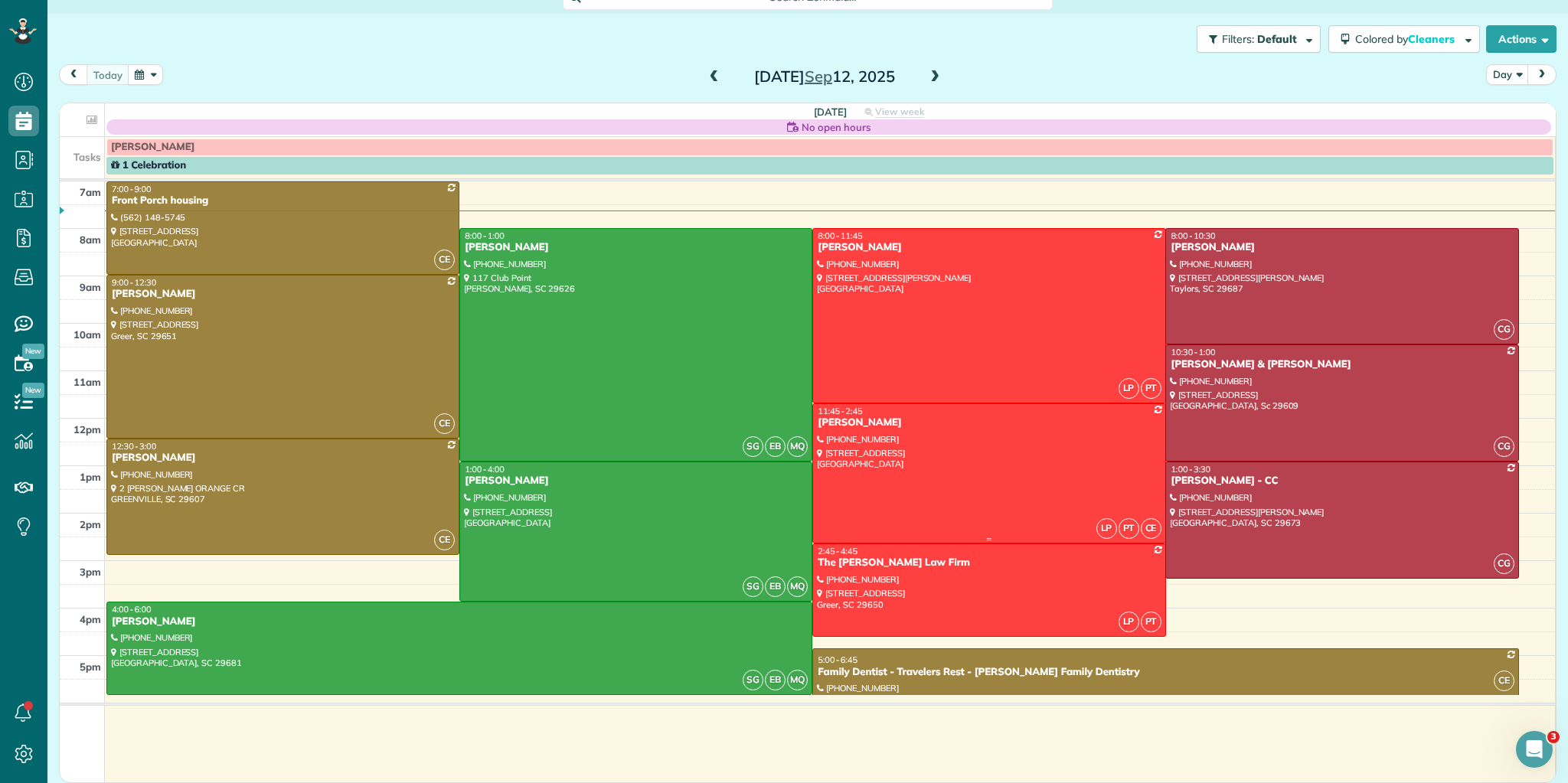
click at [940, 470] on div at bounding box center [989, 473] width 351 height 138
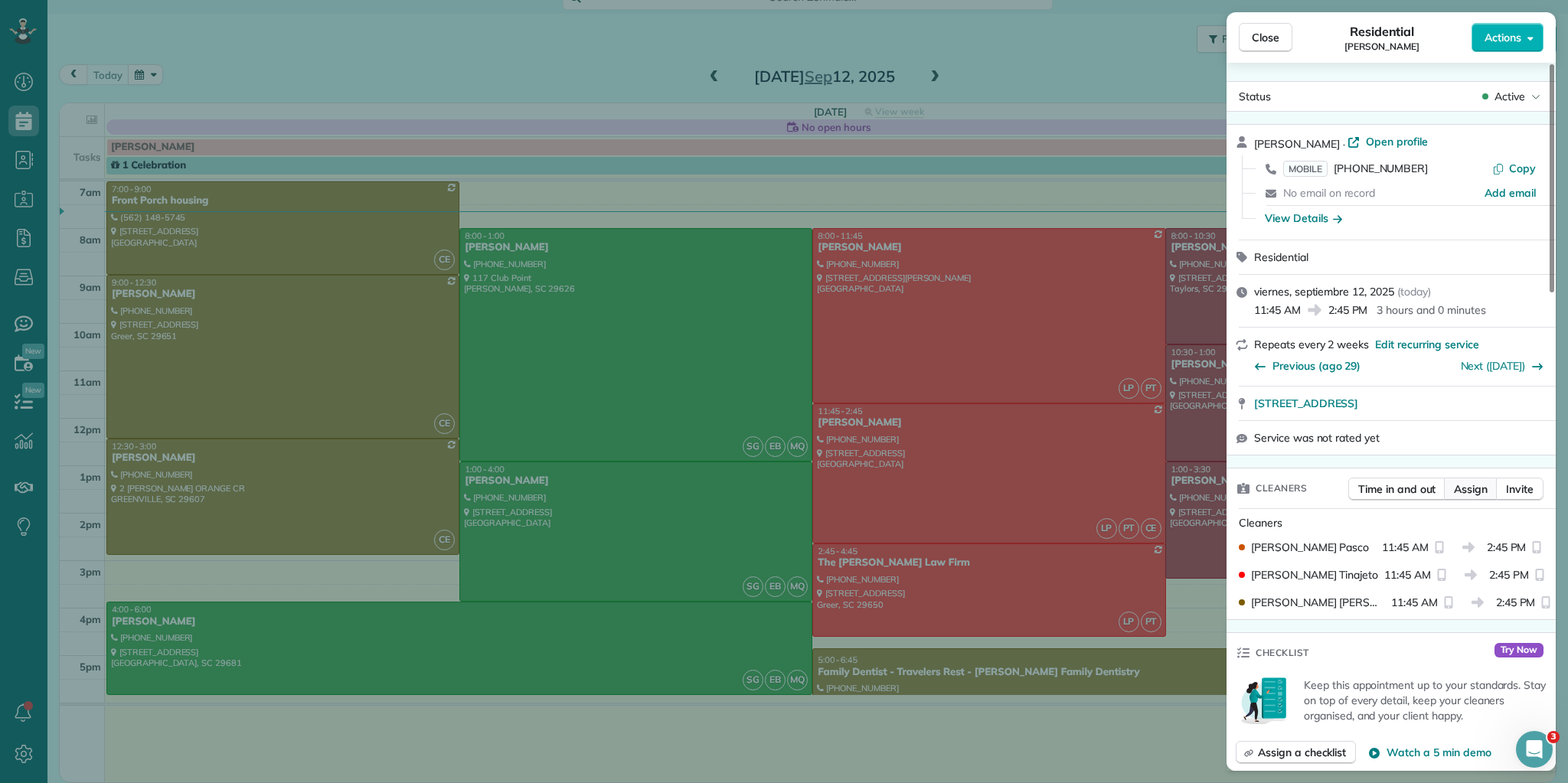
click at [1483, 484] on span "Assign" at bounding box center [1471, 488] width 33 height 15
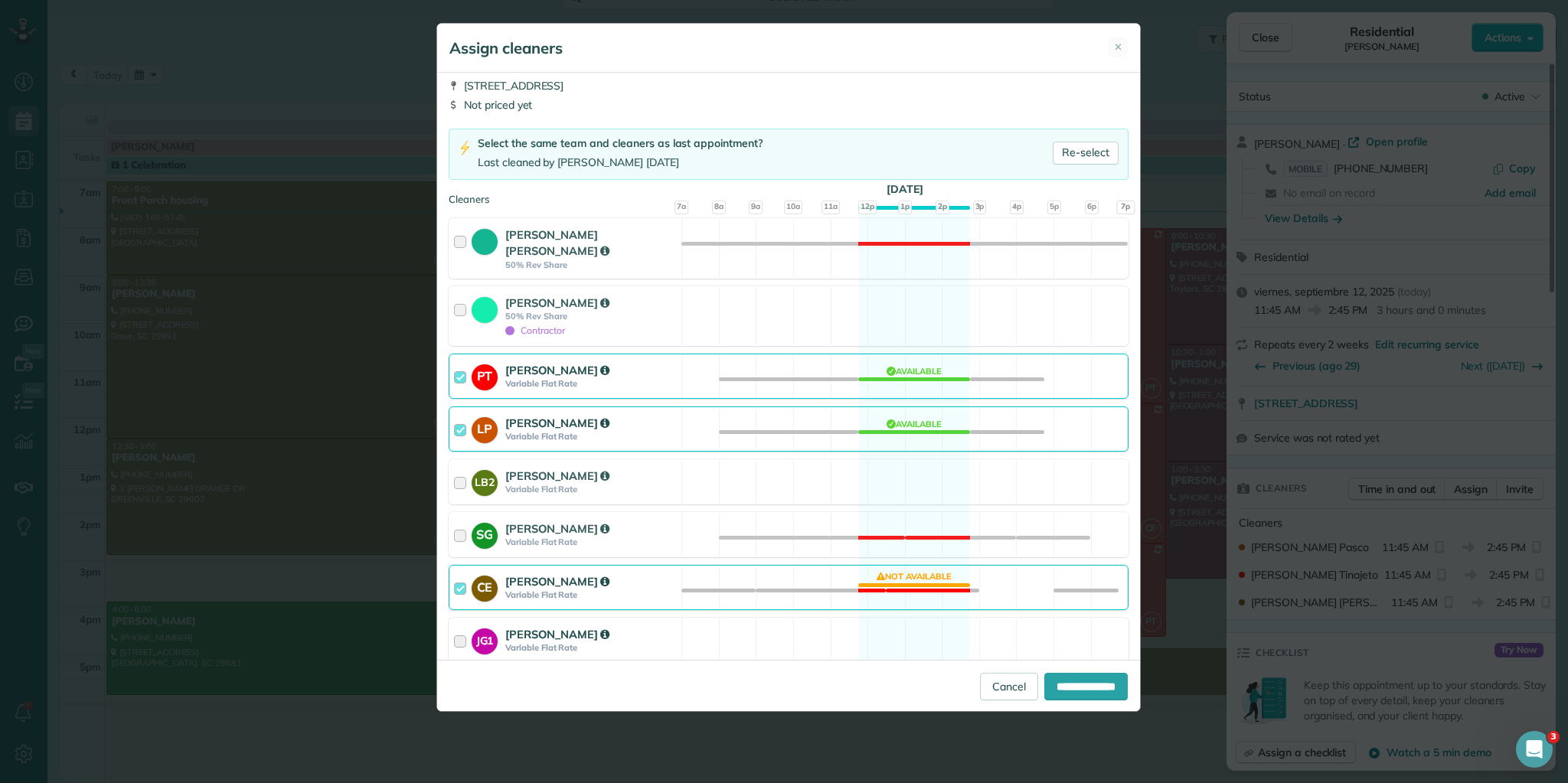
scroll to position [183, 0]
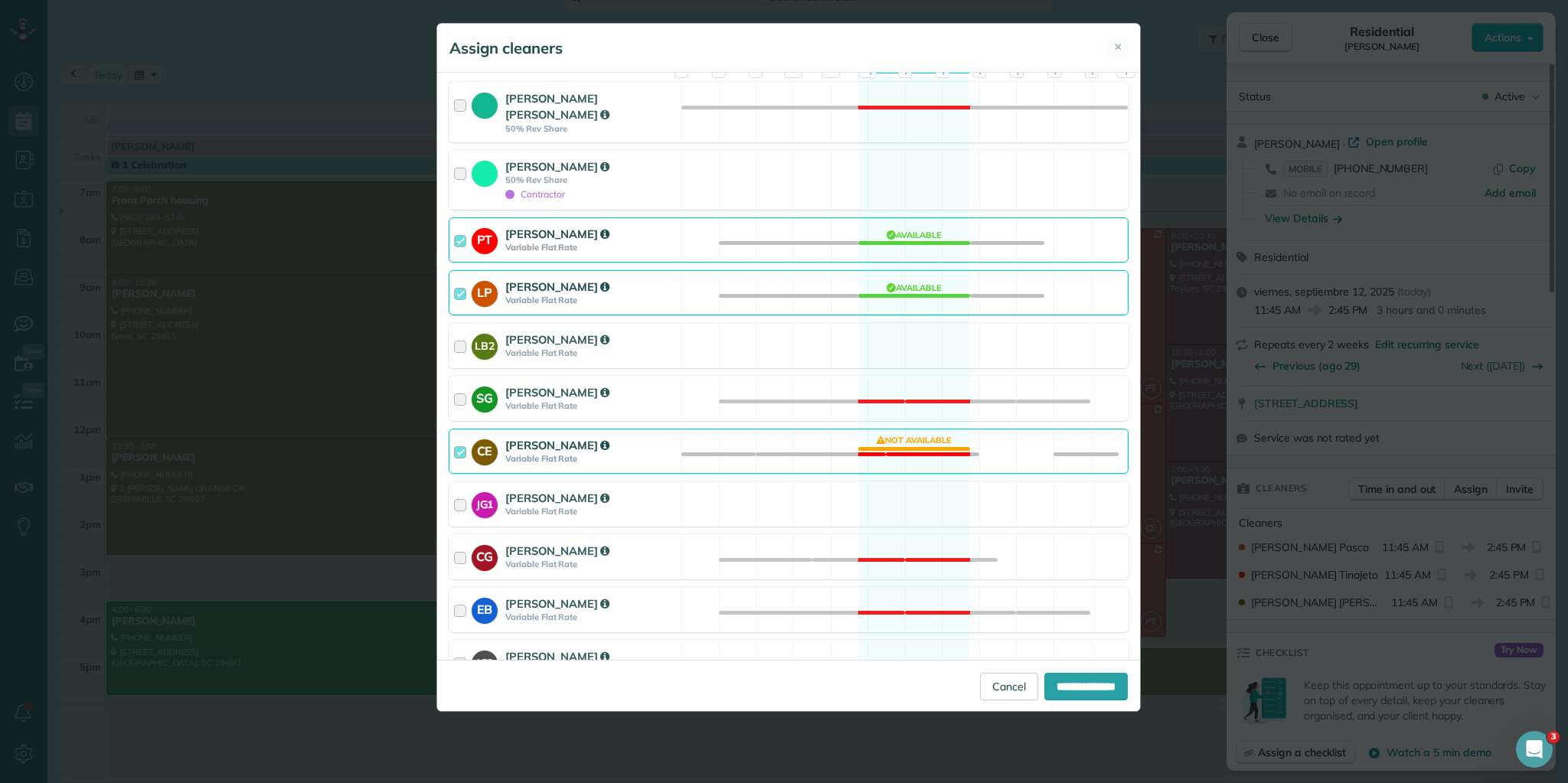
click at [462, 437] on div at bounding box center [463, 451] width 17 height 29
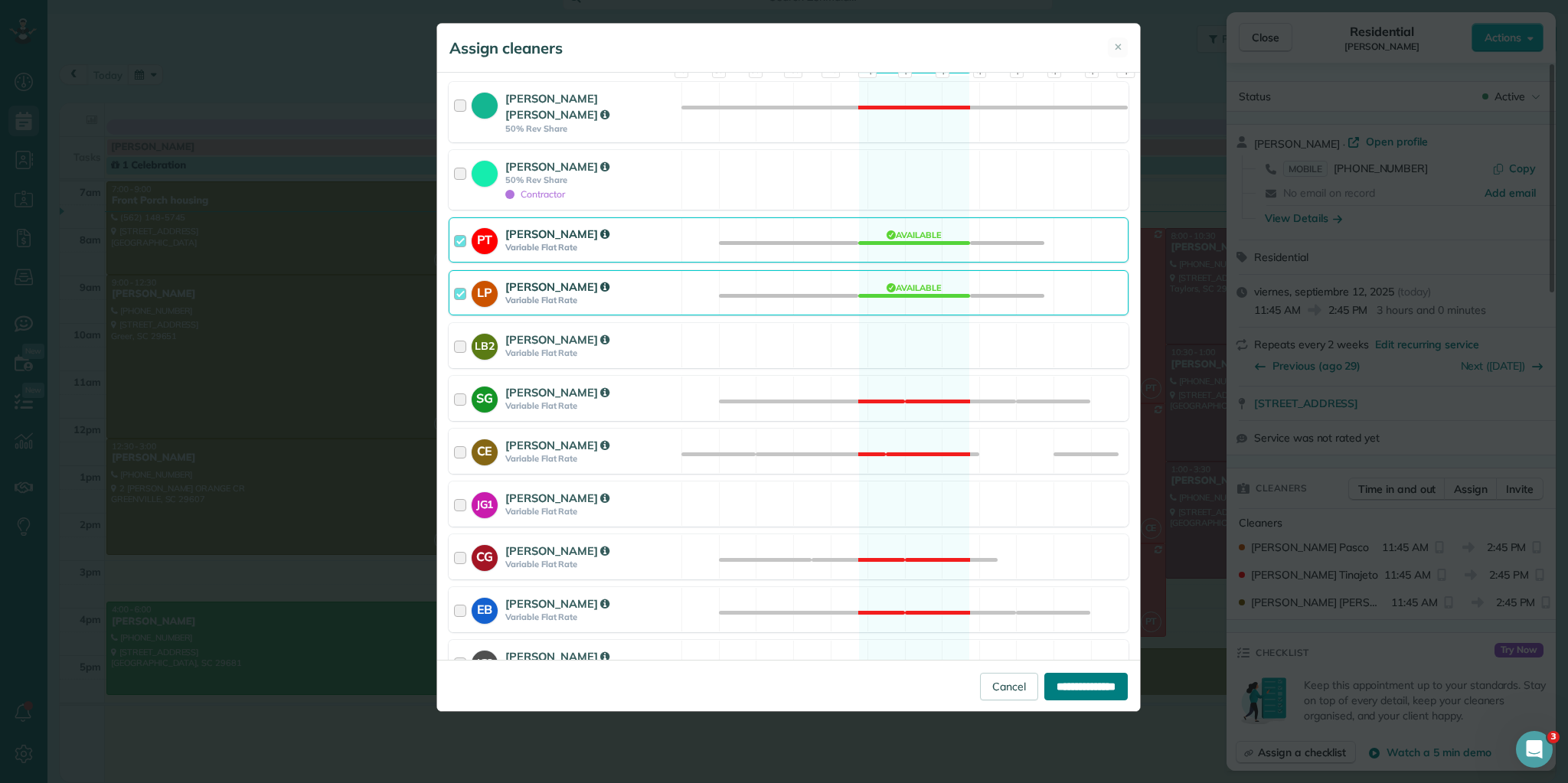
click at [1049, 688] on input "**********" at bounding box center [1086, 686] width 83 height 28
type input "**********"
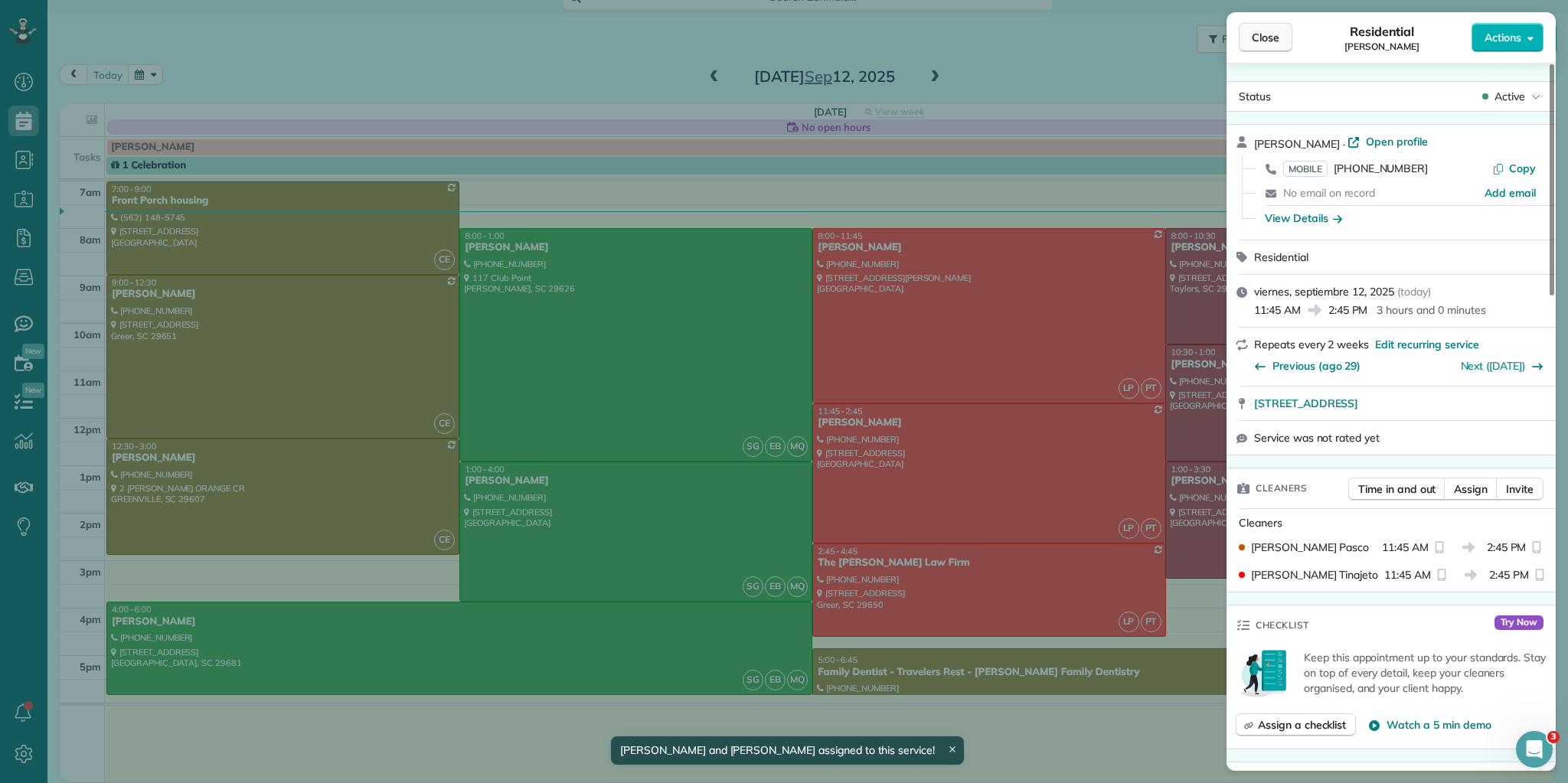
click at [1250, 37] on button "Close" at bounding box center [1265, 37] width 53 height 29
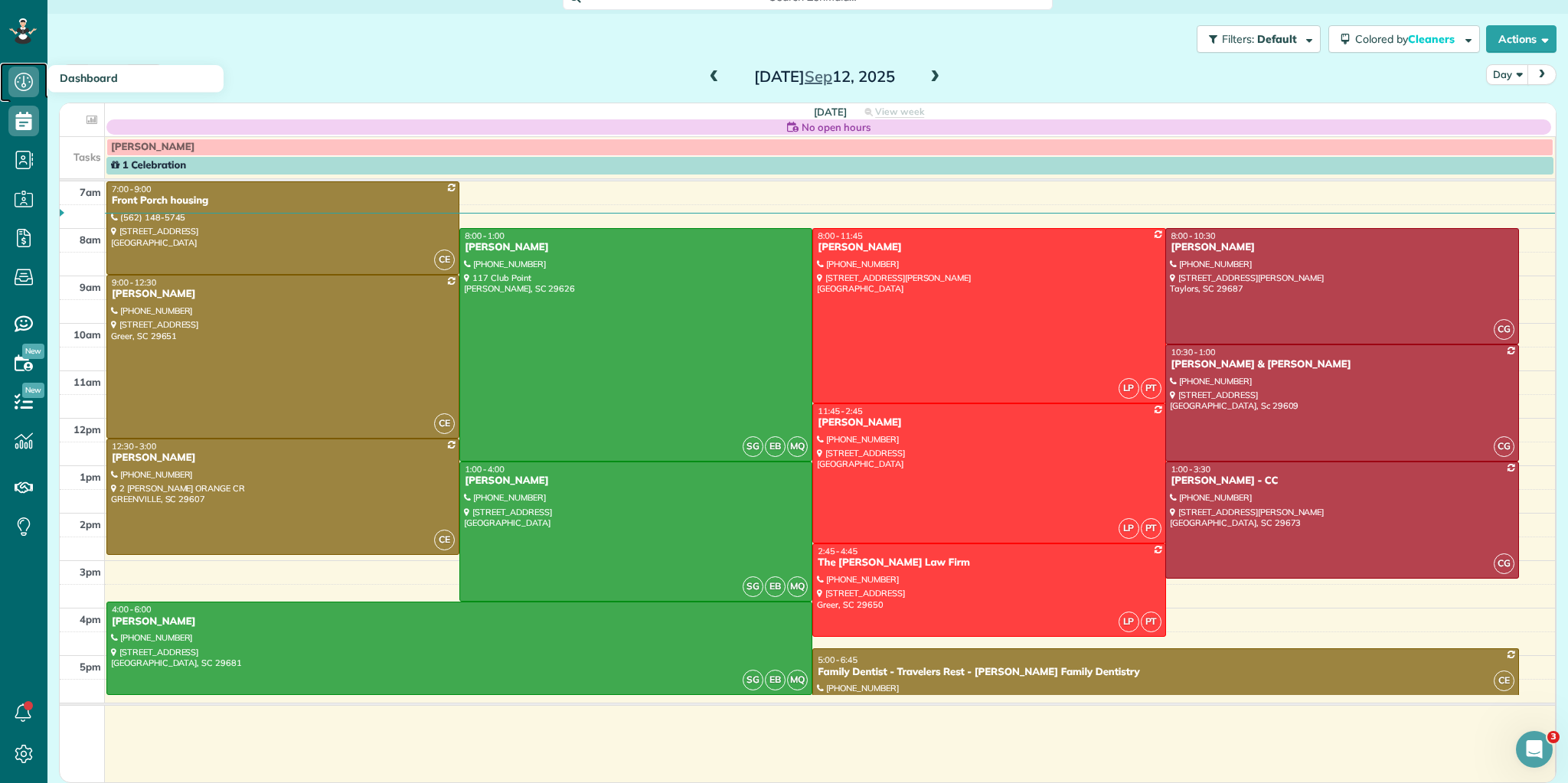
click at [32, 78] on icon at bounding box center [24, 82] width 31 height 31
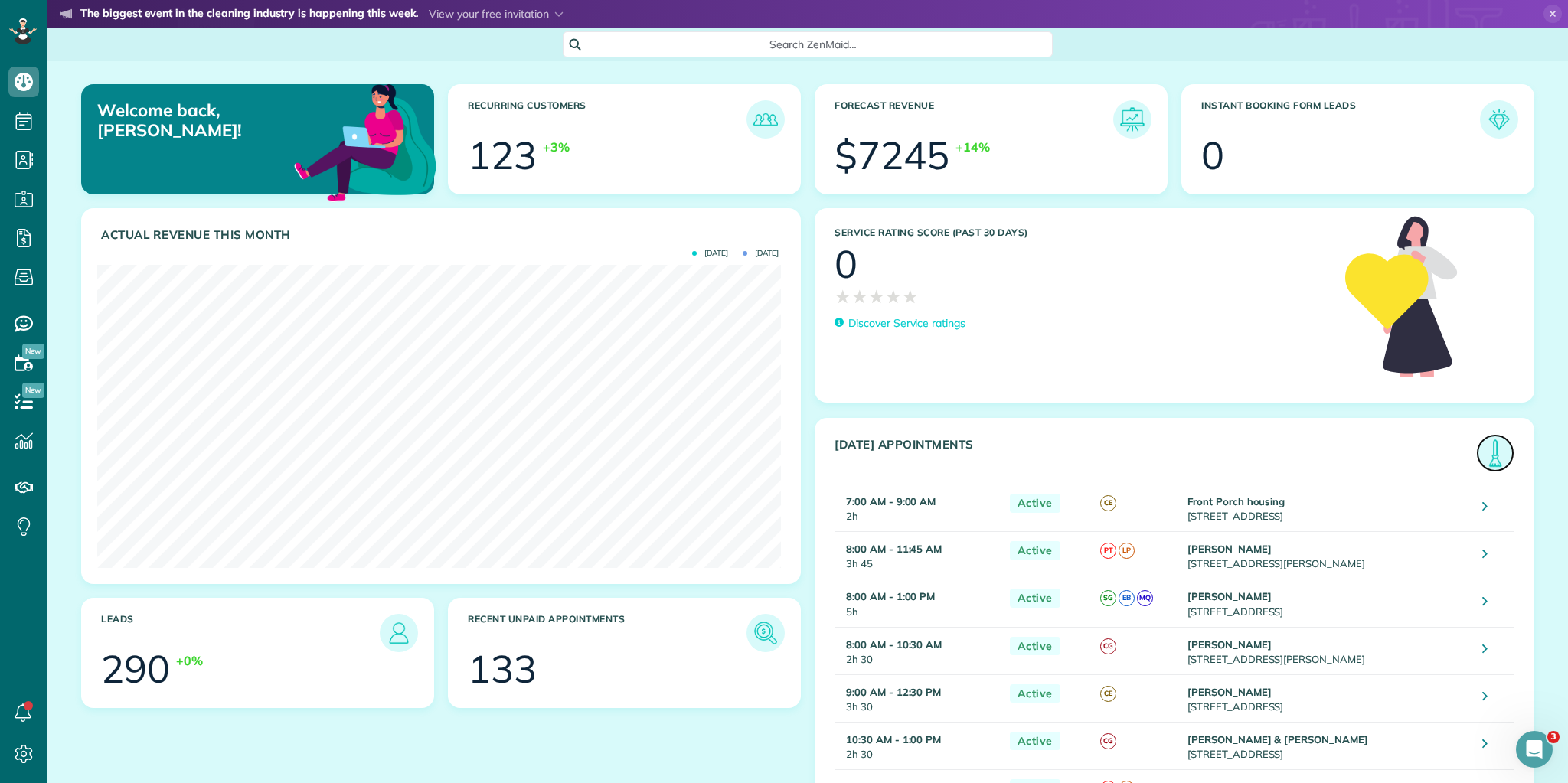
click at [1482, 458] on img at bounding box center [1496, 453] width 35 height 35
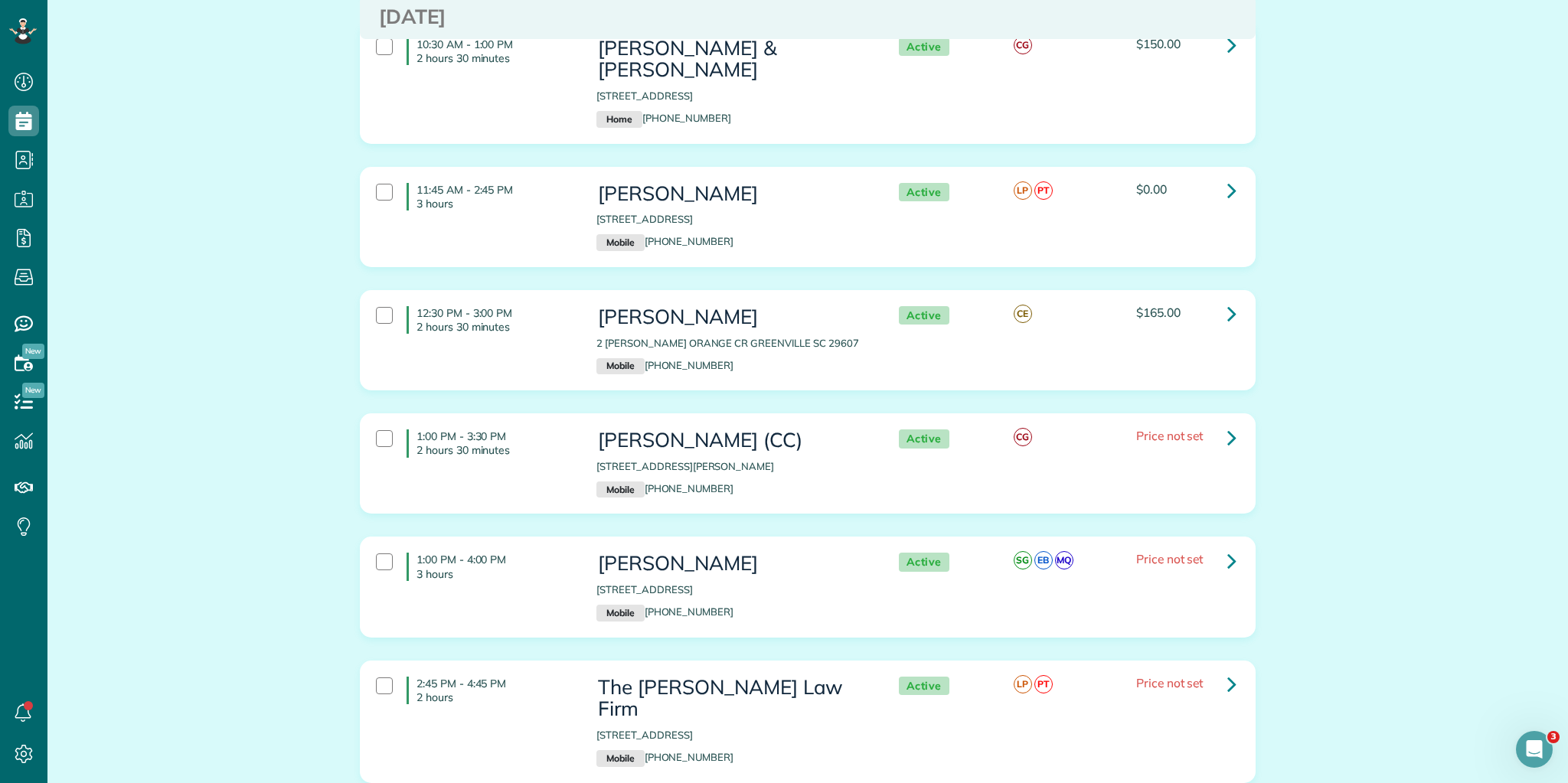
scroll to position [1148, 0]
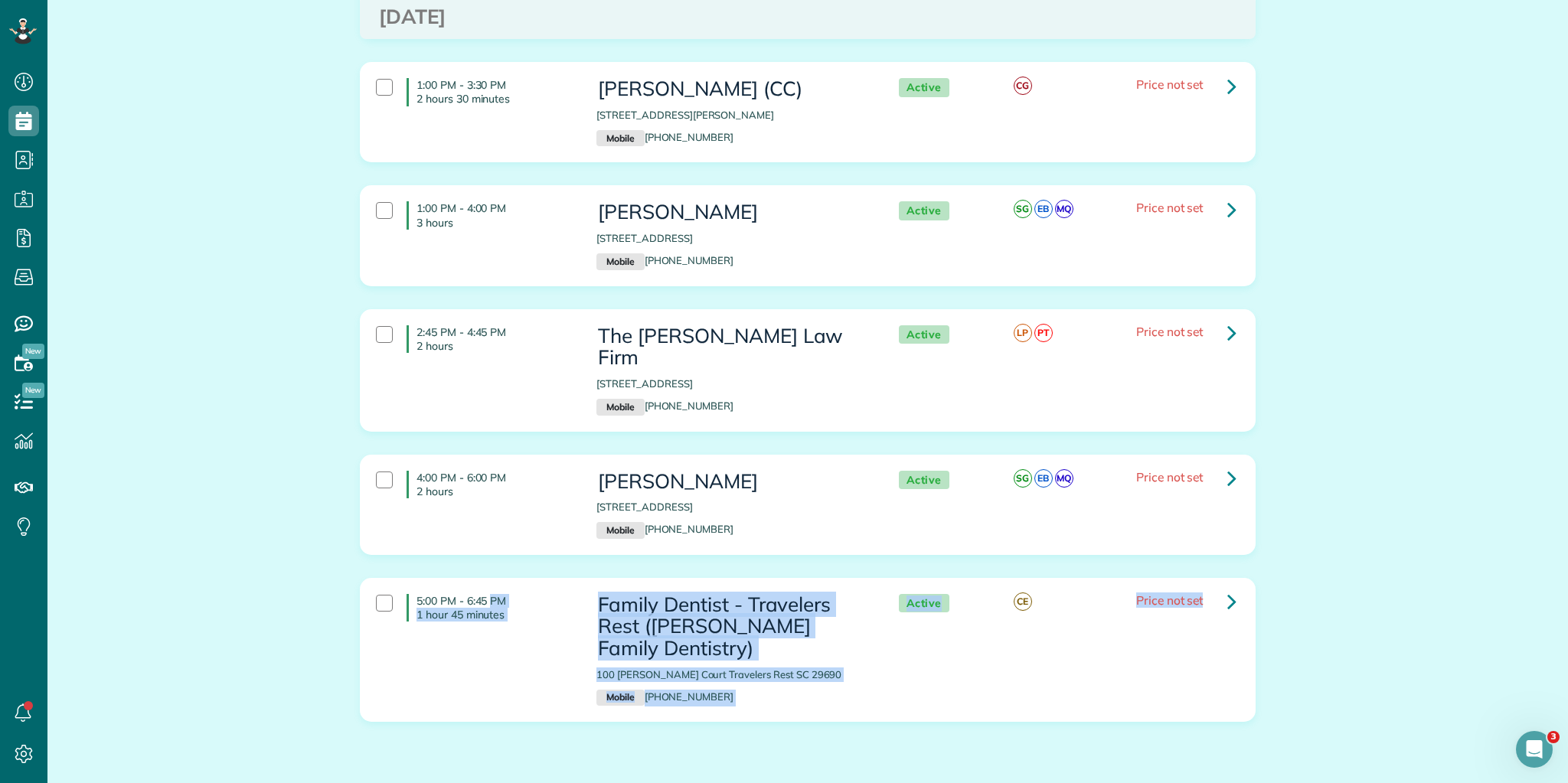
drag, startPoint x: 413, startPoint y: 546, endPoint x: 1319, endPoint y: 613, distance: 908.5
copy div "5:00 PM - 6:45 PM 1 hour 45 minutes Family Dentist - Travelers Rest ([PERSON_NA…"
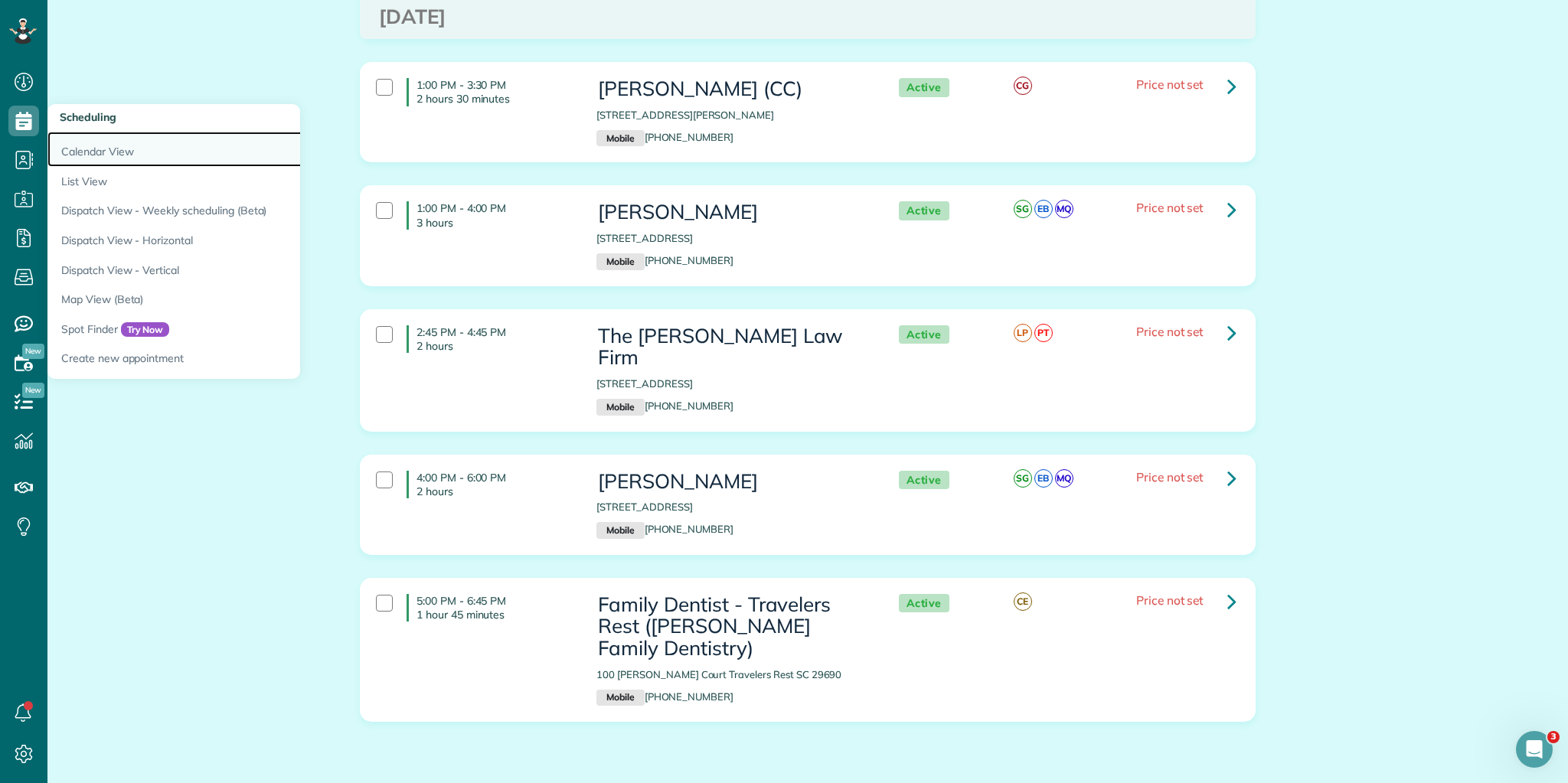
click at [101, 155] on link "Calendar View" at bounding box center [239, 149] width 383 height 35
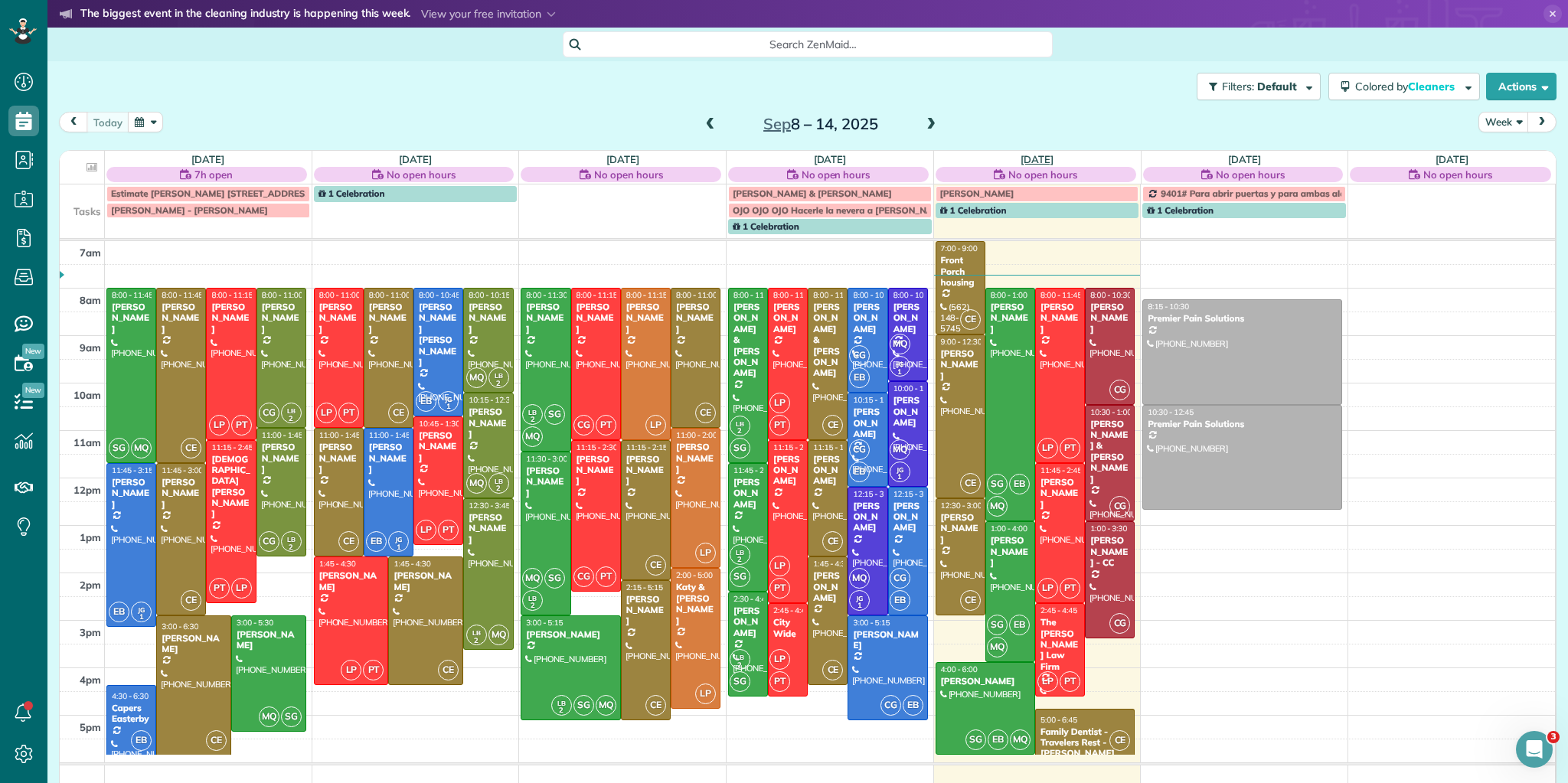
click at [1030, 158] on link "[DATE]" at bounding box center [1037, 159] width 33 height 12
